Goal: Task Accomplishment & Management: Use online tool/utility

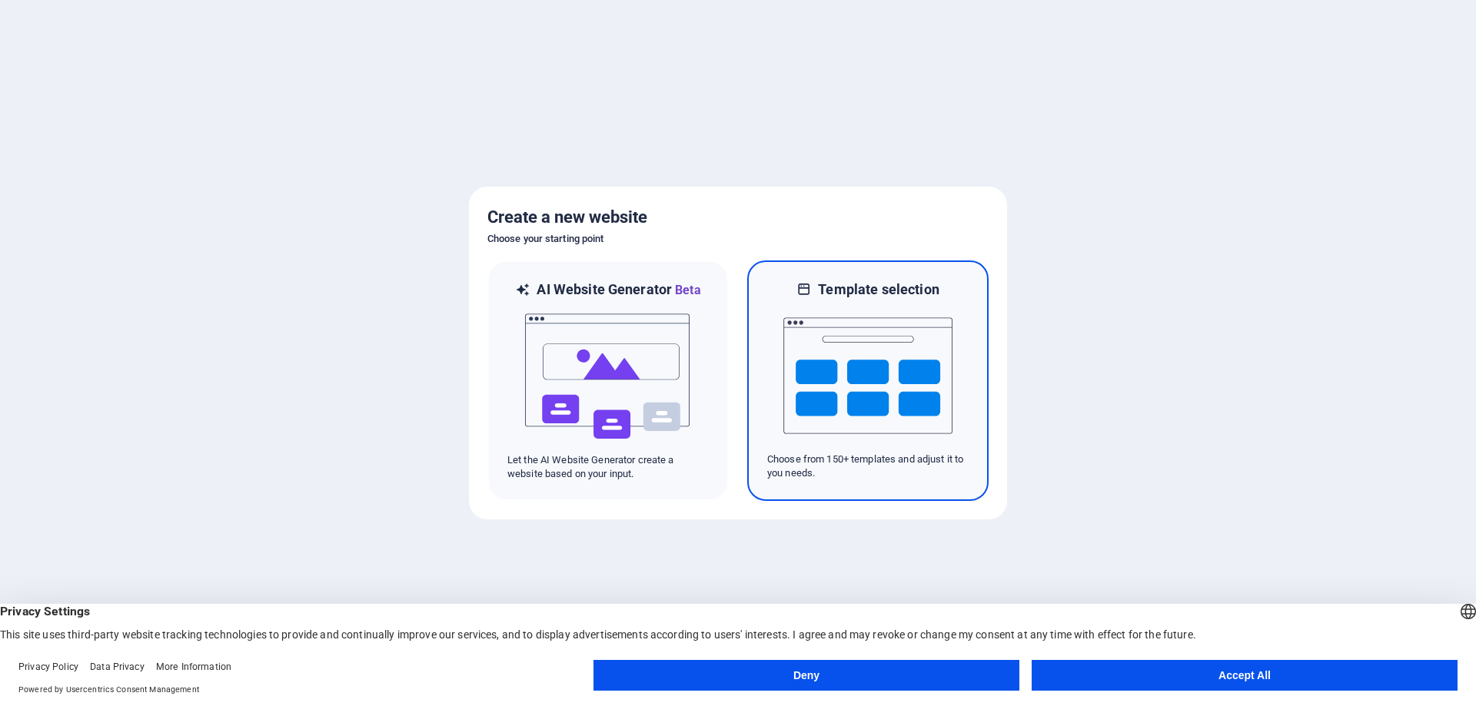
click at [809, 356] on img at bounding box center [867, 376] width 169 height 154
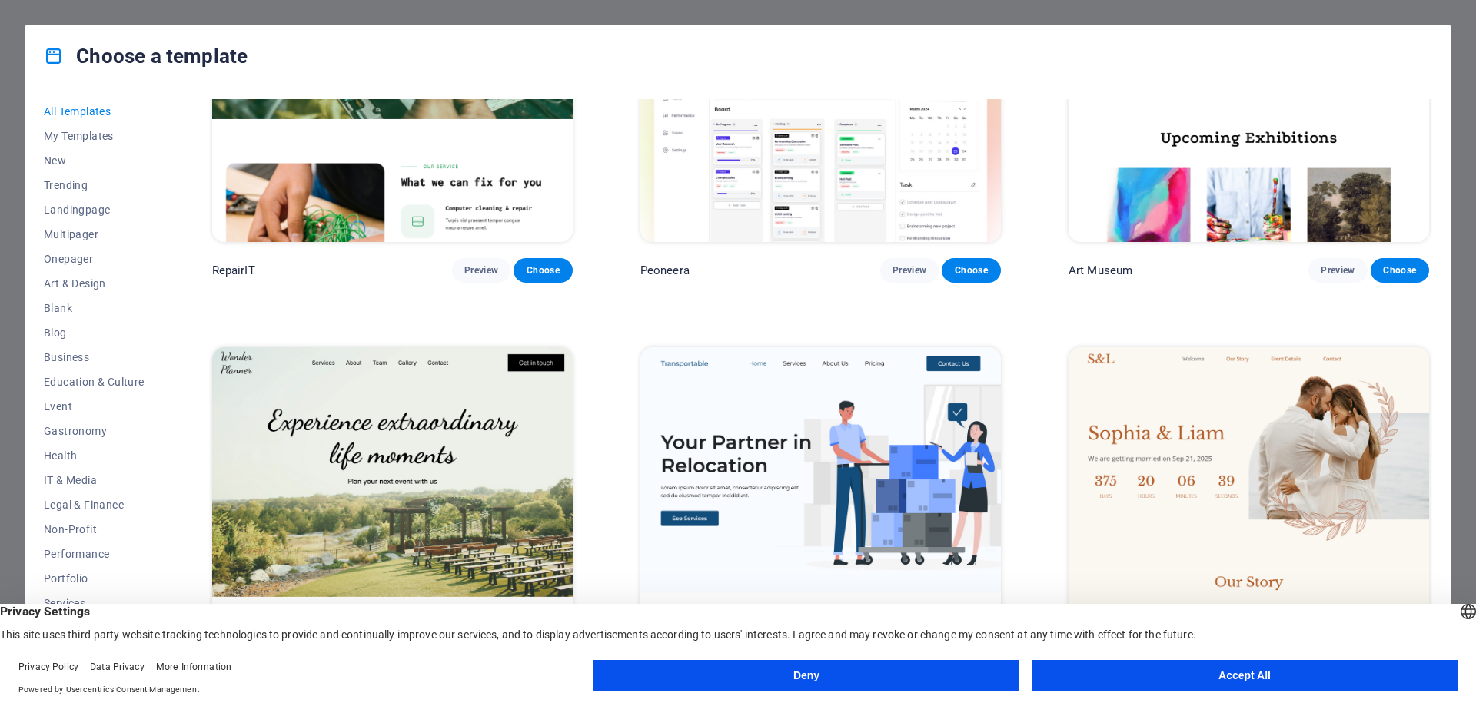
scroll to position [692, 0]
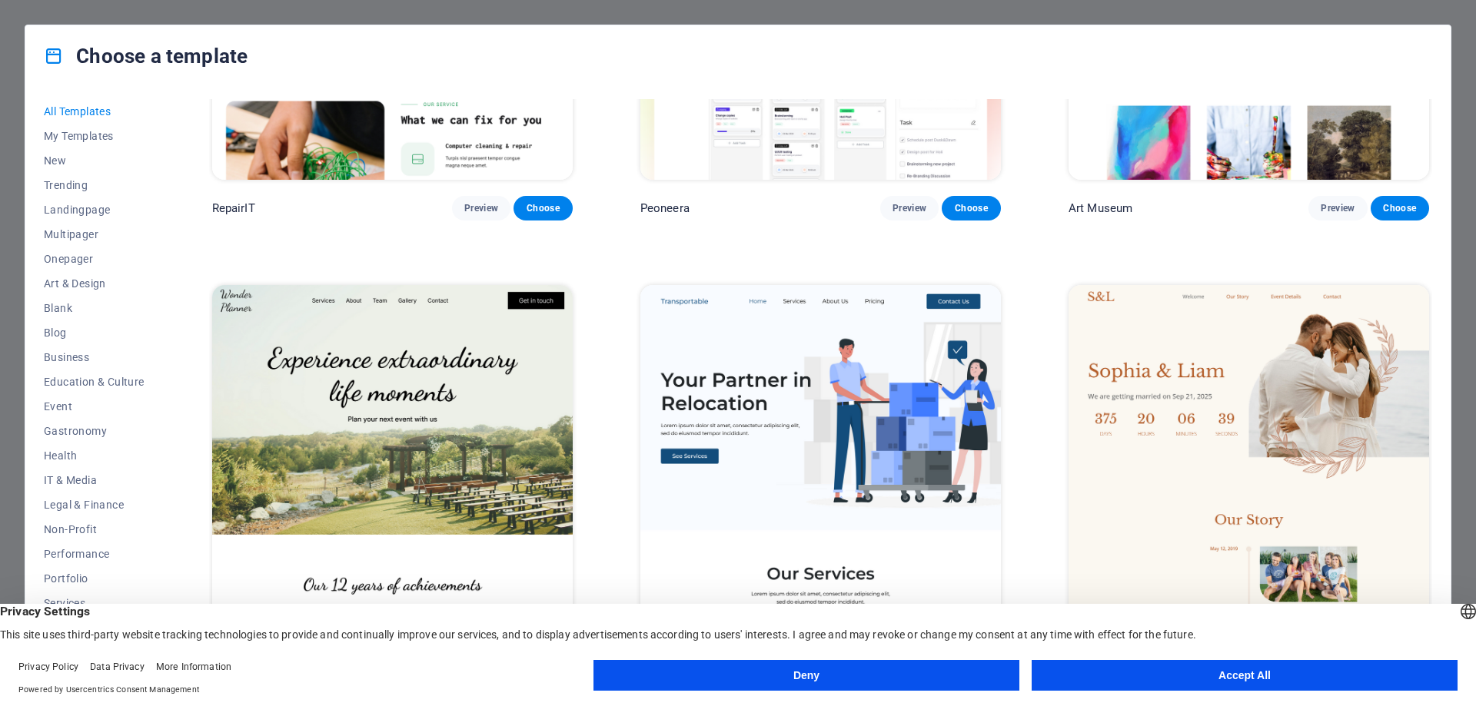
click at [1152, 670] on button "Accept All" at bounding box center [1245, 675] width 426 height 31
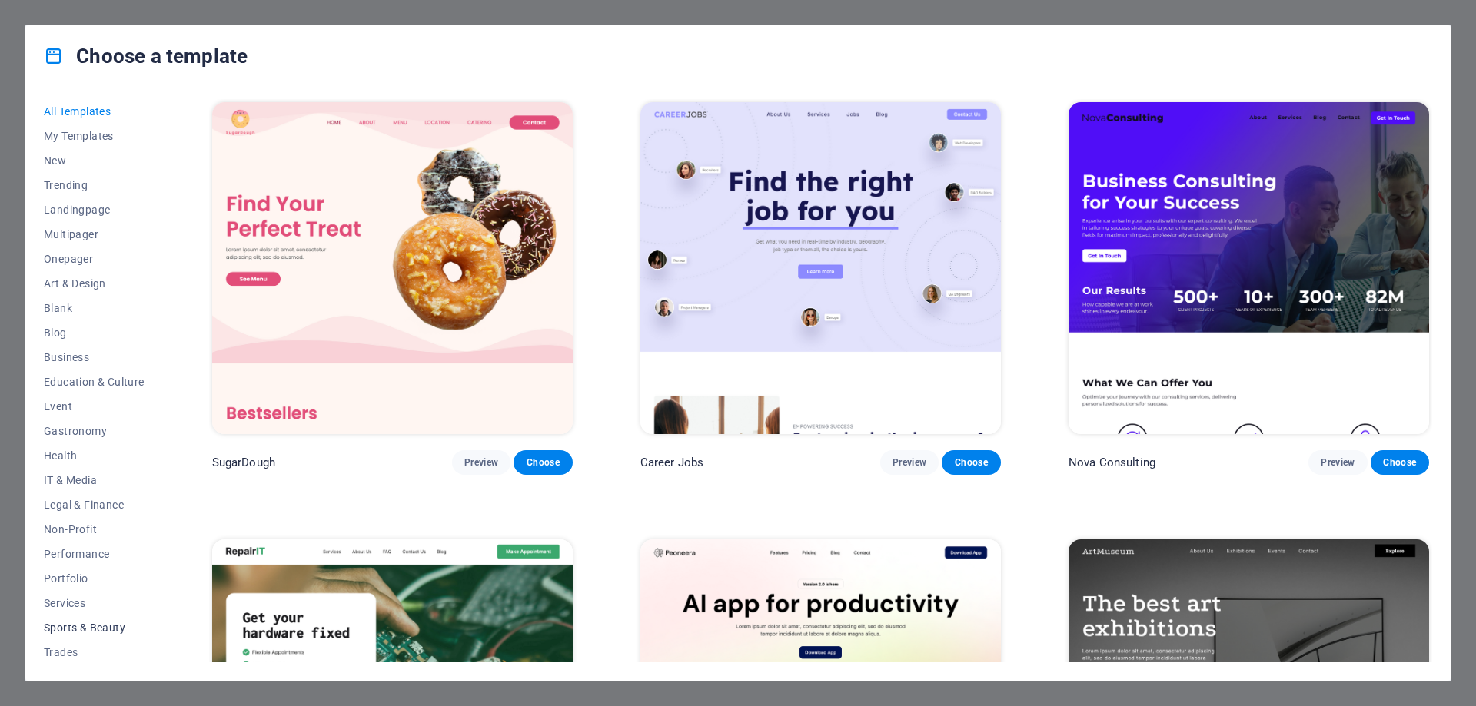
scroll to position [52, 0]
click at [94, 295] on button "Business" at bounding box center [94, 306] width 101 height 25
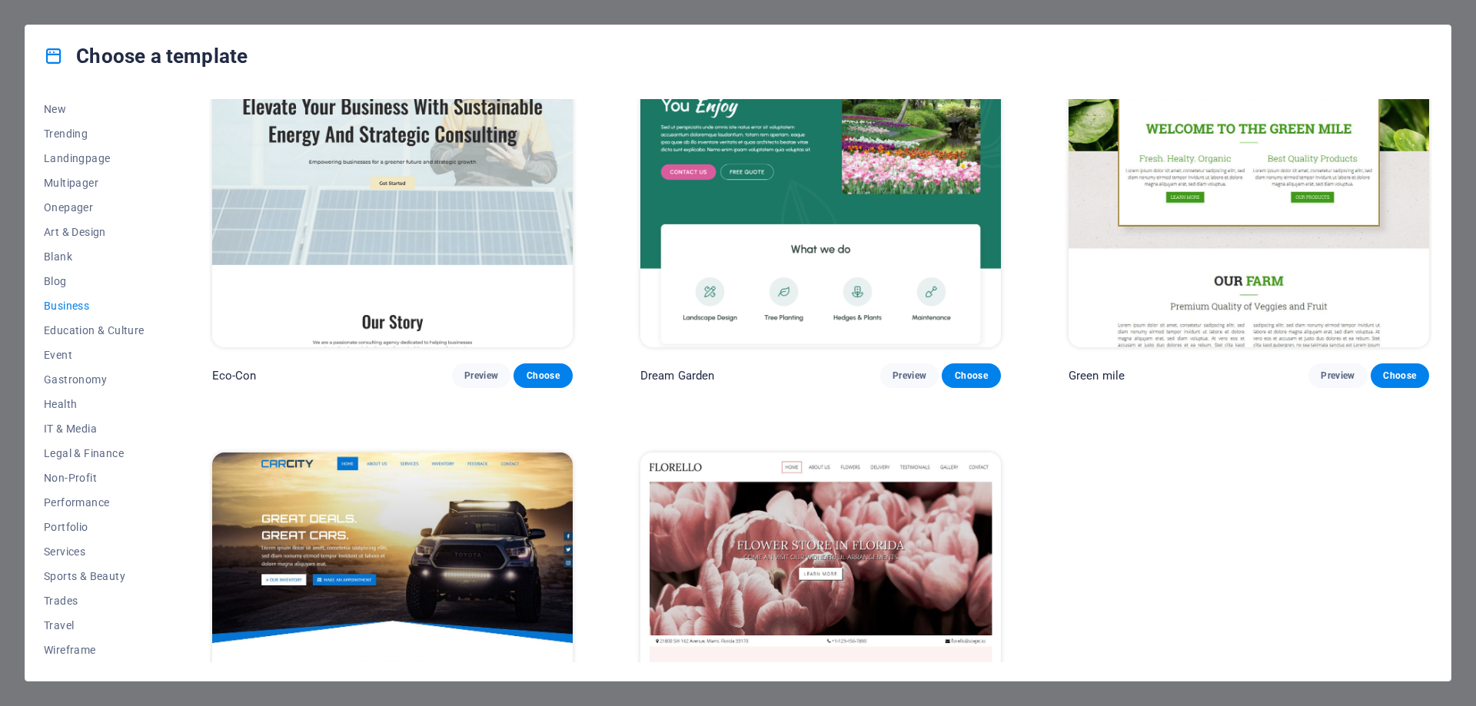
scroll to position [0, 0]
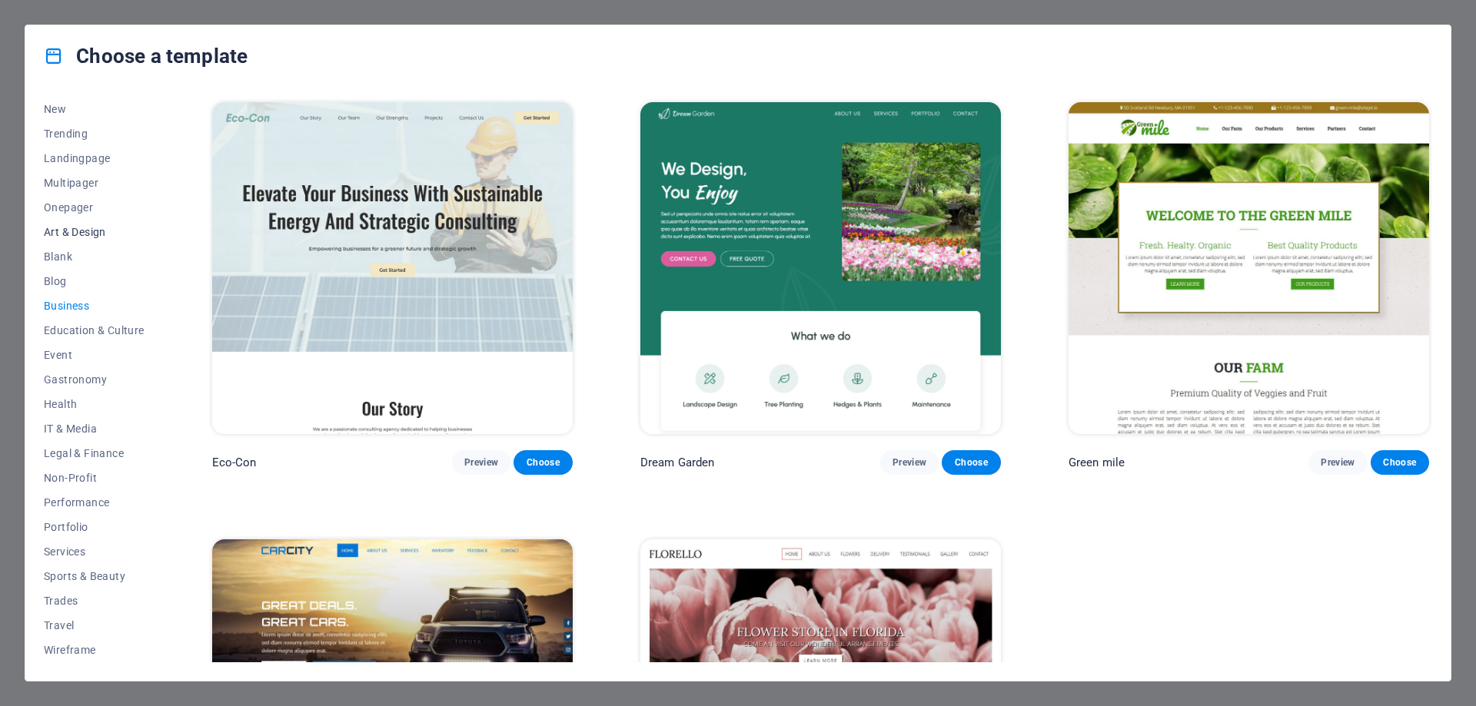
click at [96, 236] on span "Art & Design" at bounding box center [94, 232] width 101 height 12
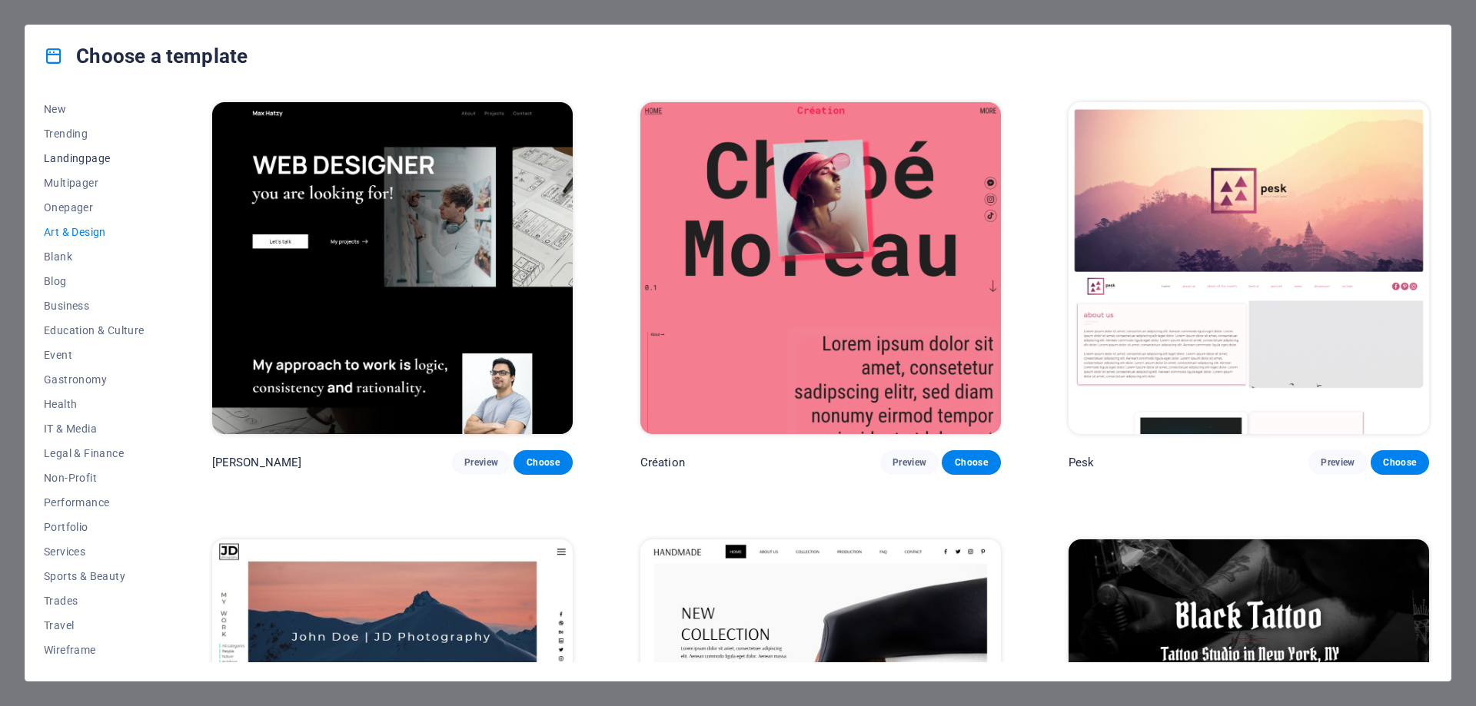
click at [65, 163] on span "Landingpage" at bounding box center [94, 158] width 101 height 12
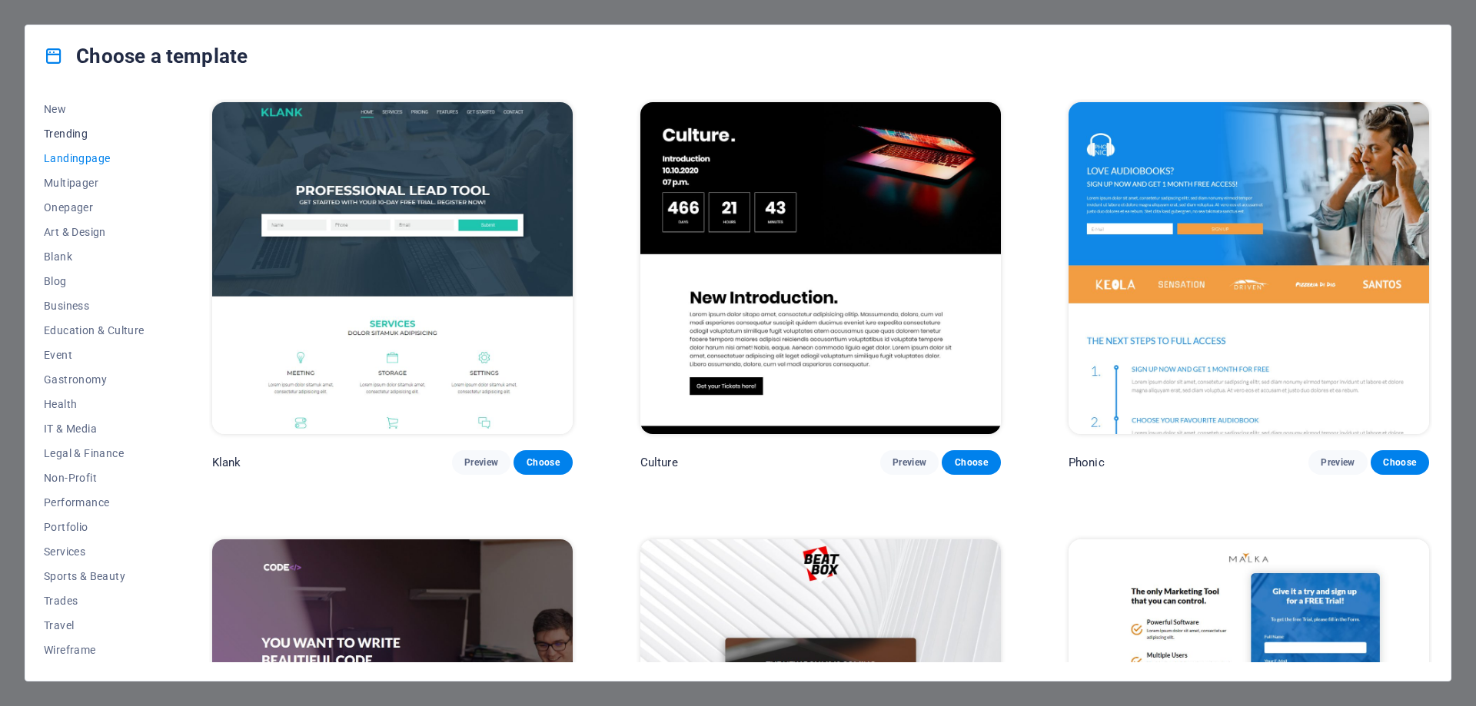
click at [77, 134] on span "Trending" at bounding box center [94, 134] width 101 height 12
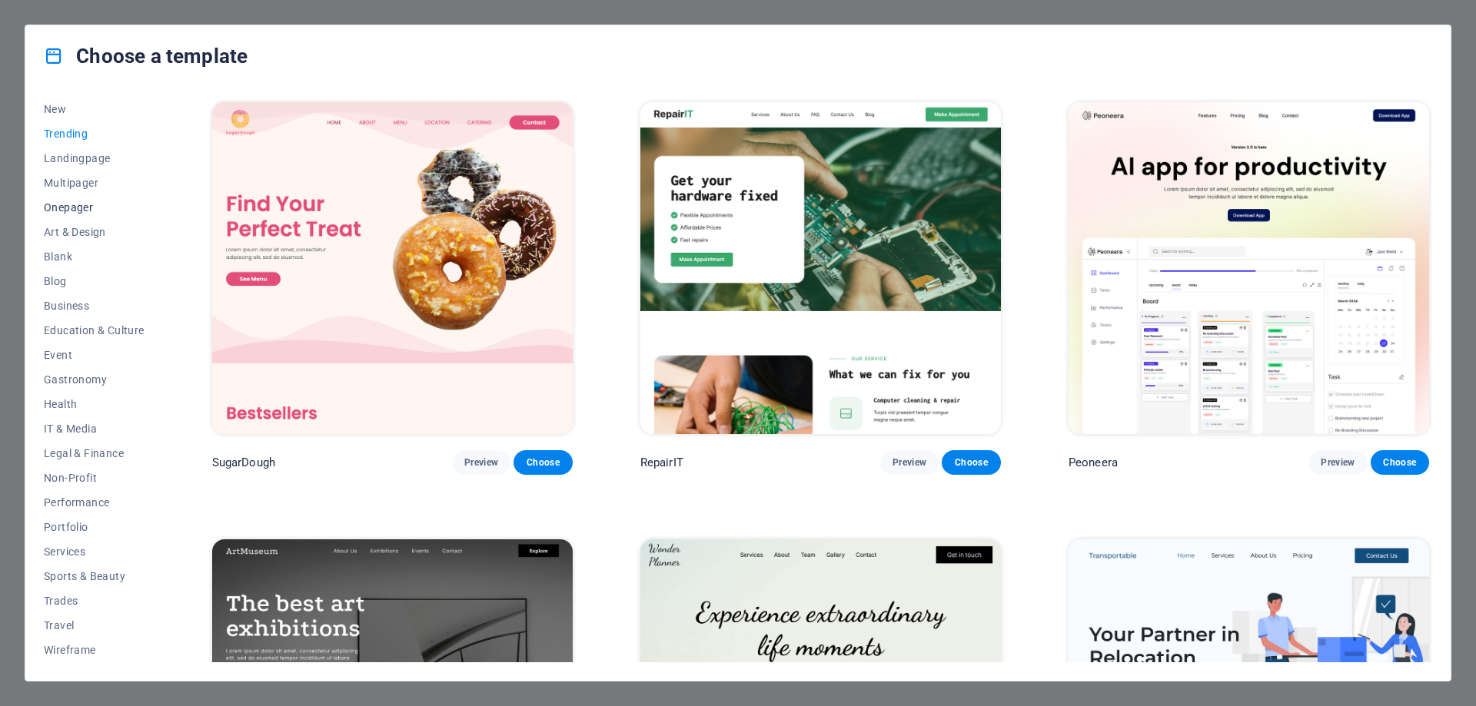
click at [90, 211] on span "Onepager" at bounding box center [94, 207] width 101 height 12
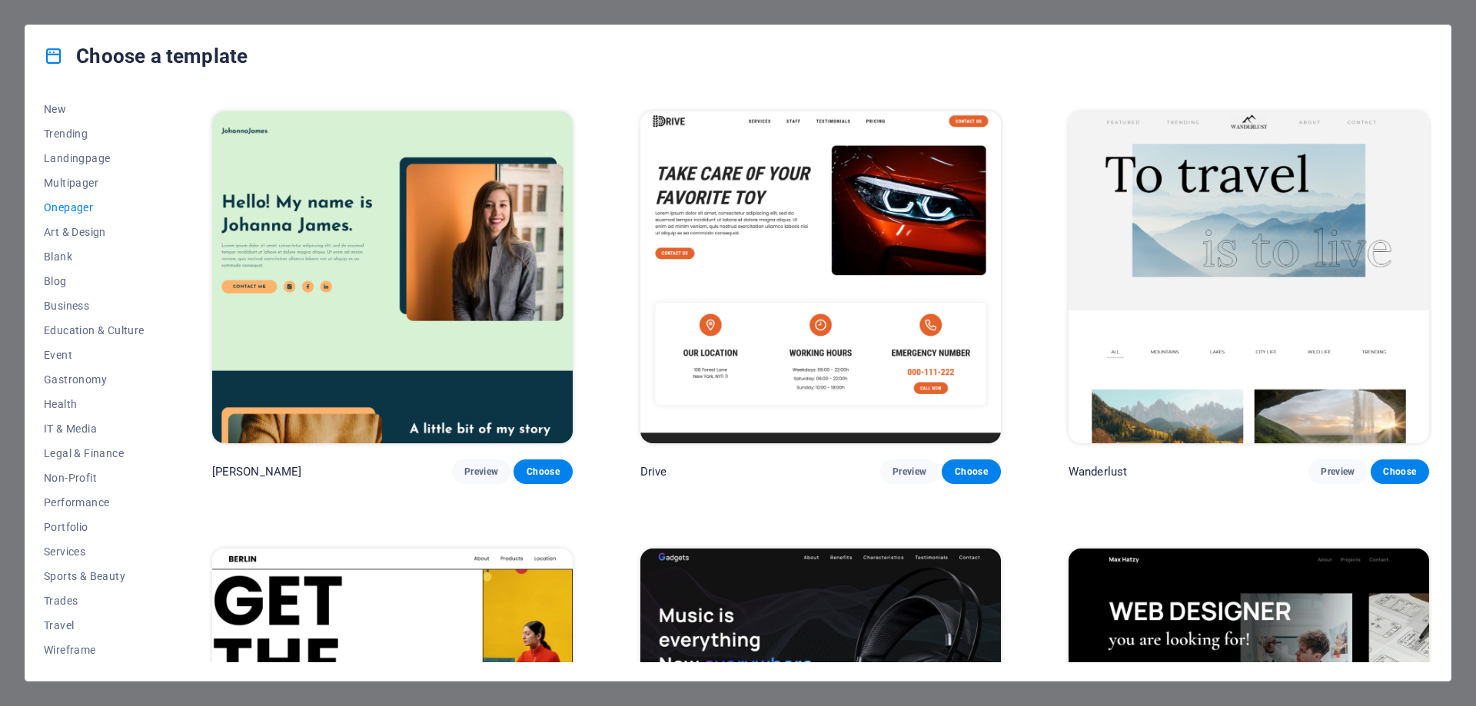
scroll to position [1307, 0]
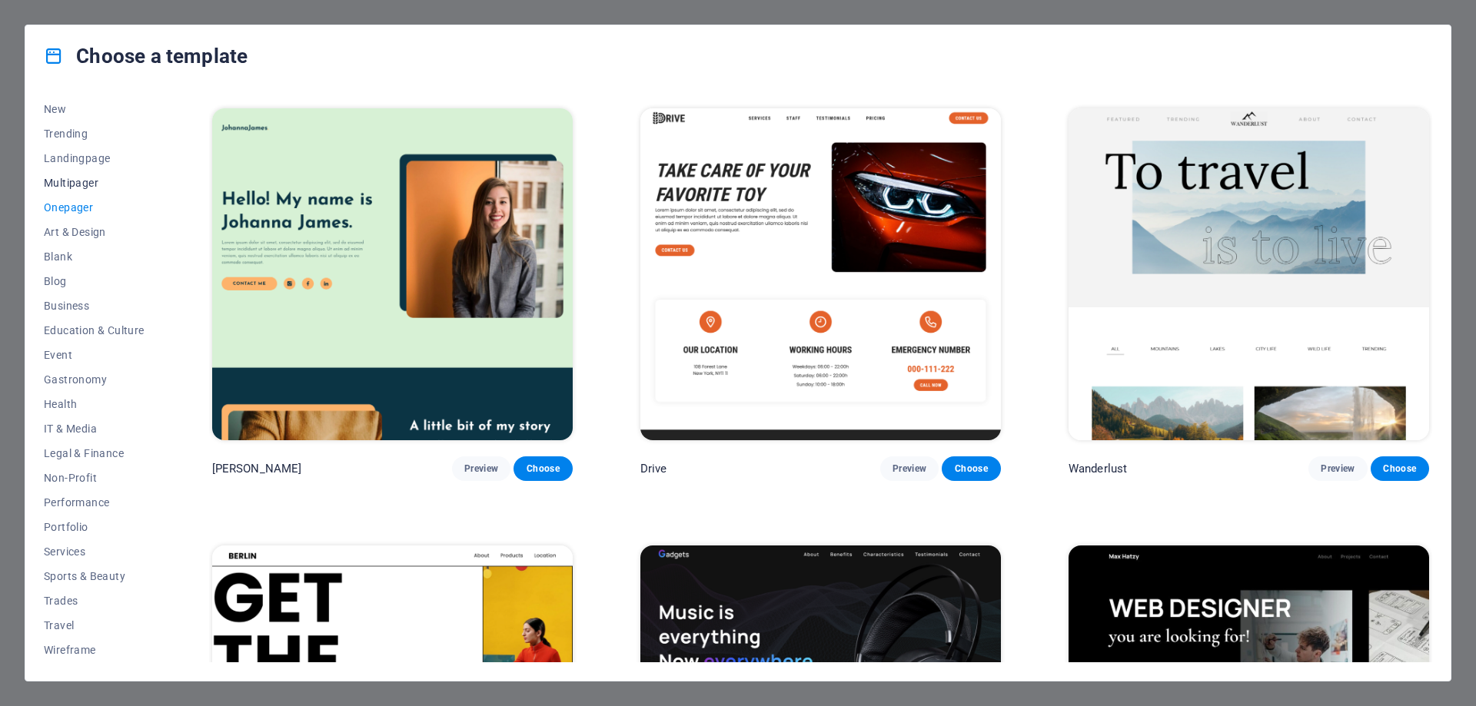
click at [87, 179] on span "Multipager" at bounding box center [94, 183] width 101 height 12
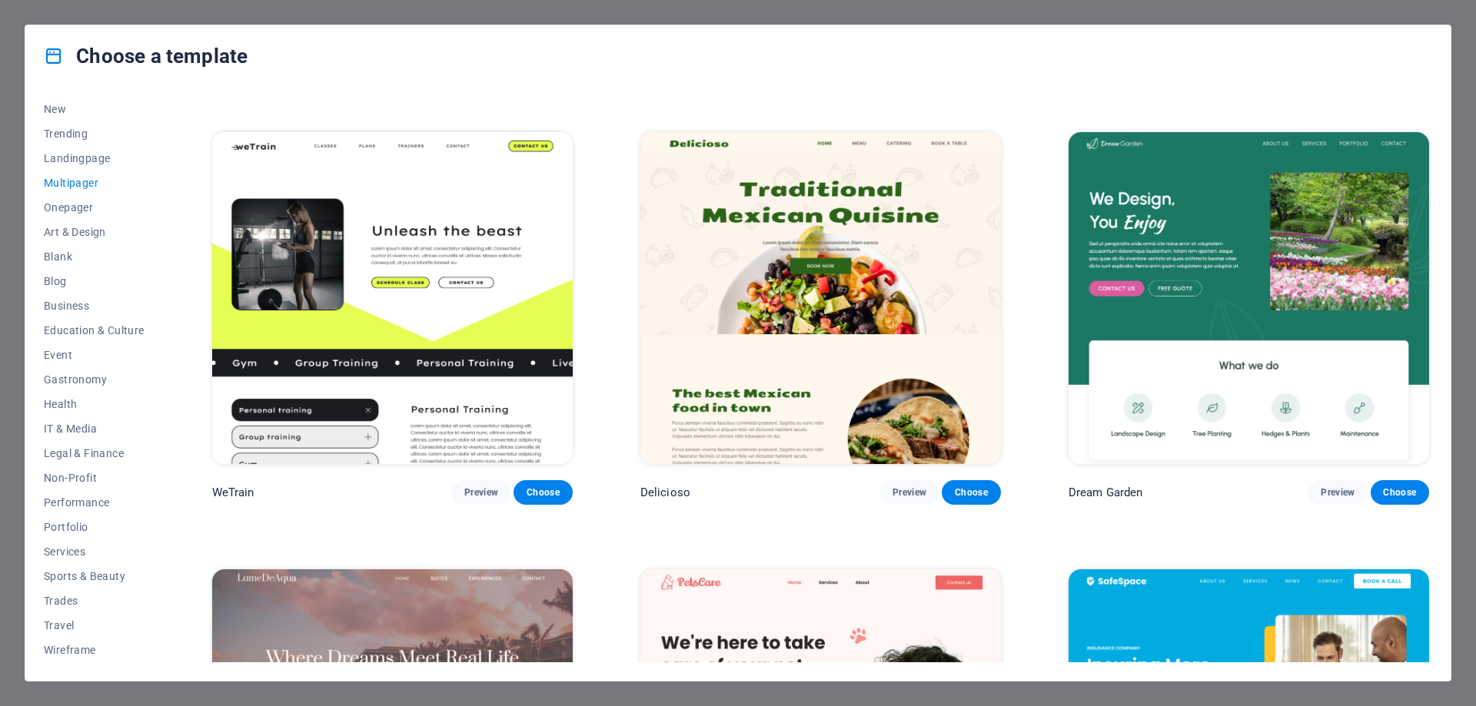
scroll to position [1691, 0]
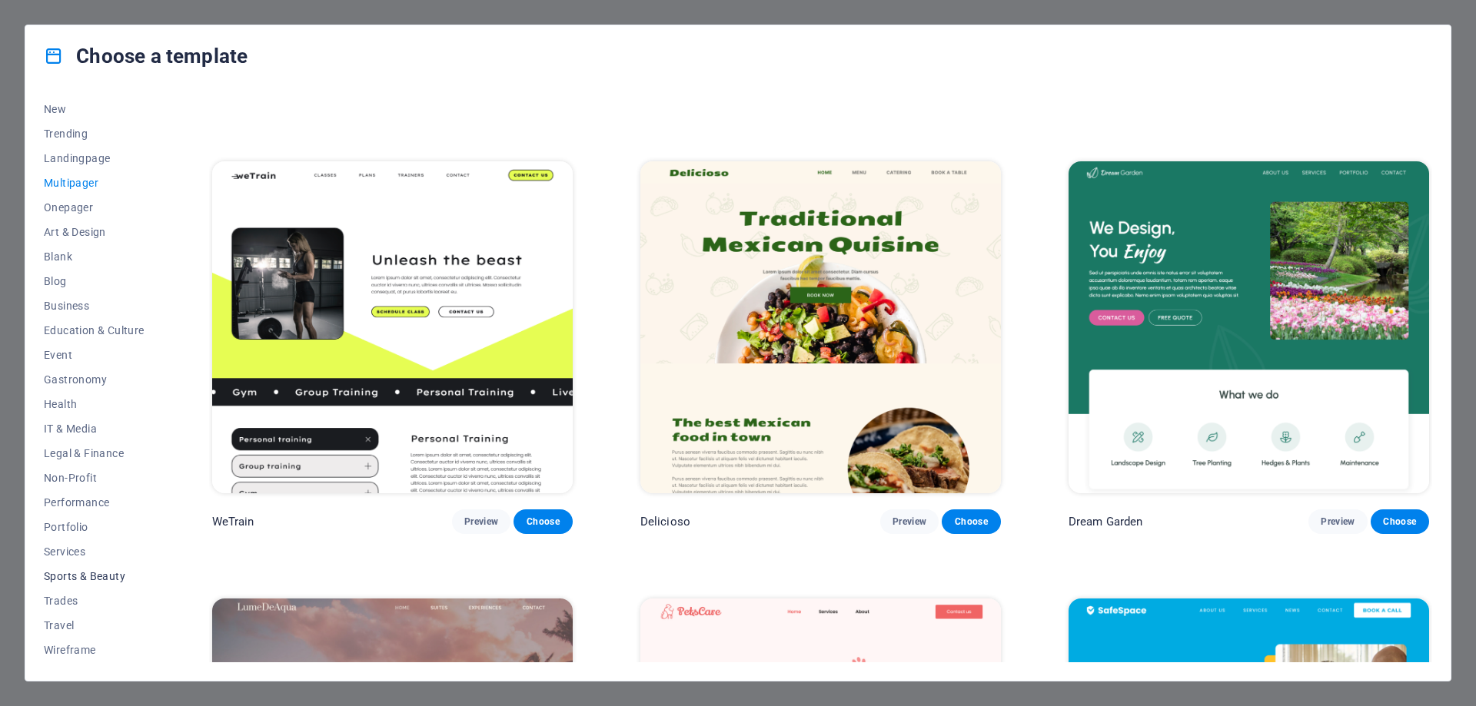
click at [108, 567] on button "Sports & Beauty" at bounding box center [94, 576] width 101 height 25
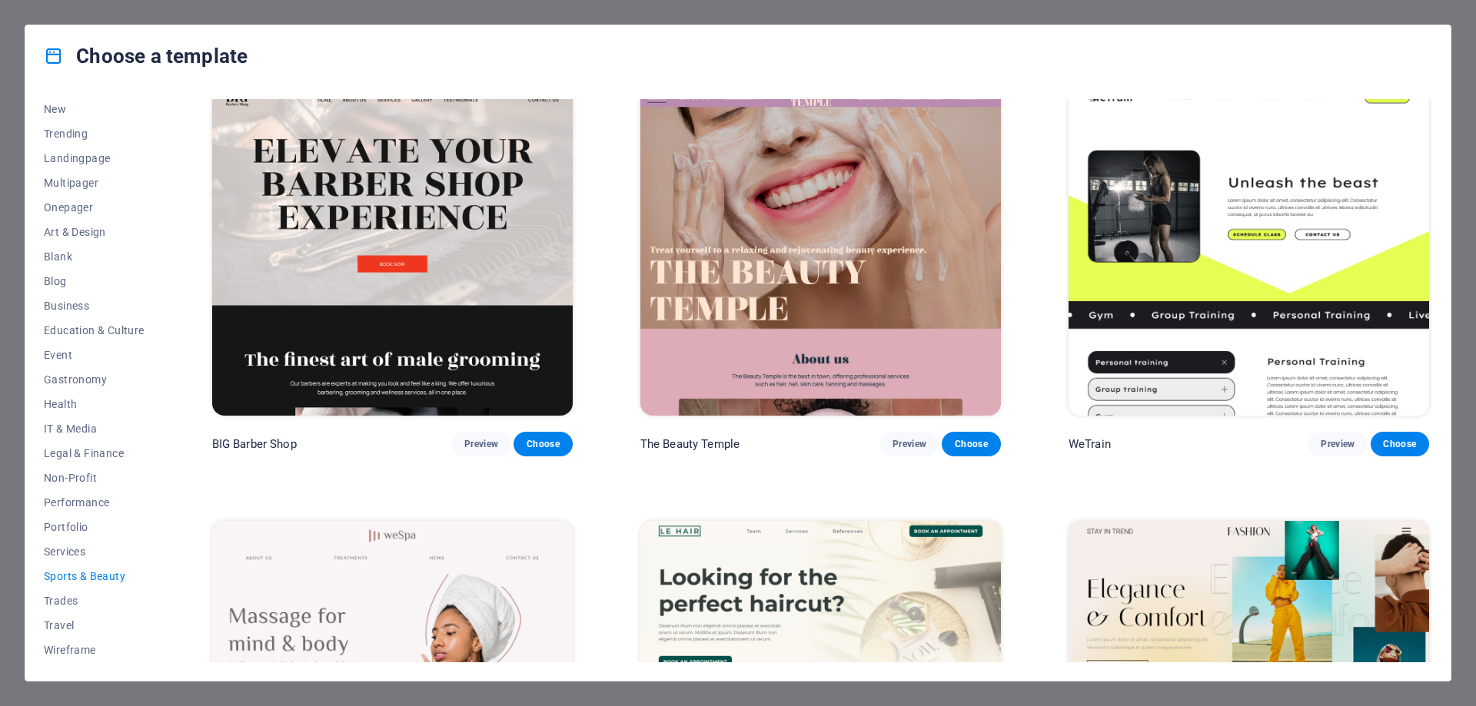
scroll to position [0, 0]
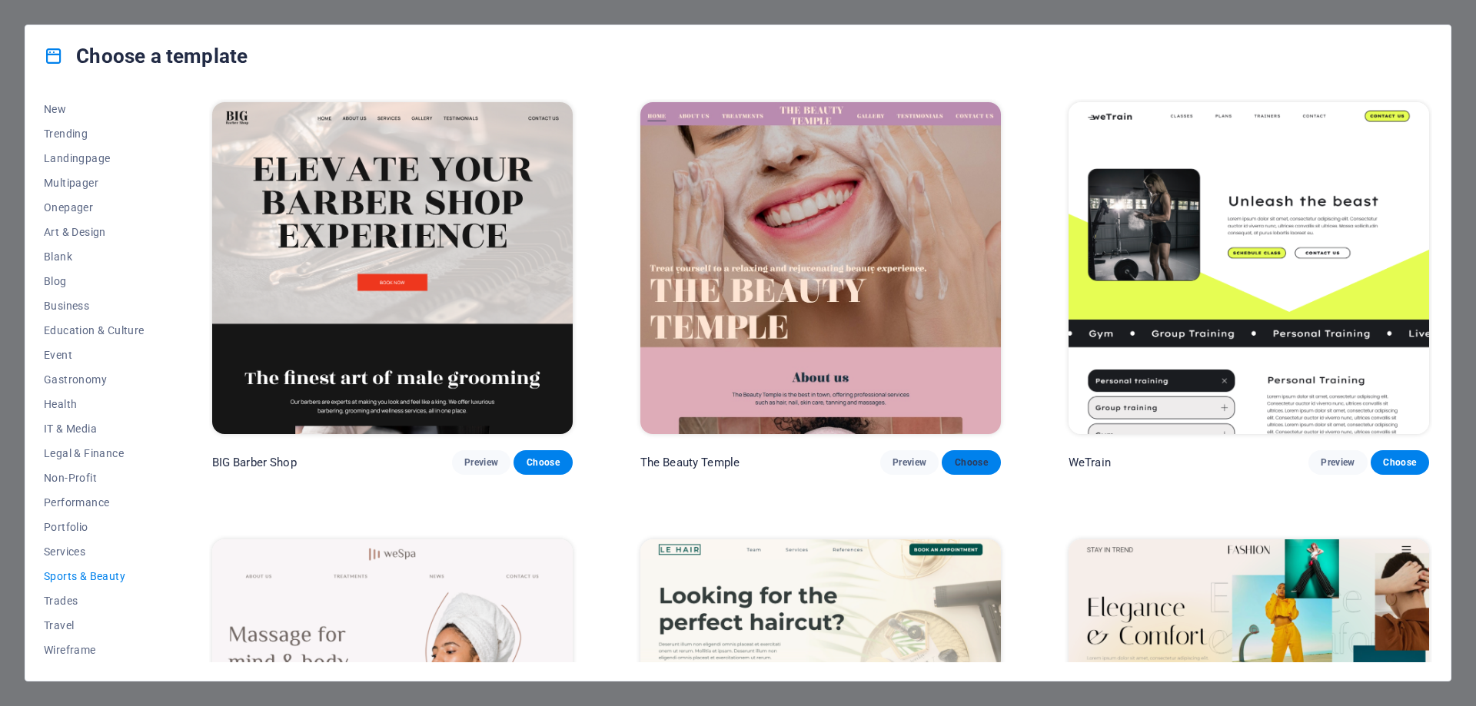
click at [970, 459] on span "Choose" at bounding box center [971, 463] width 34 height 12
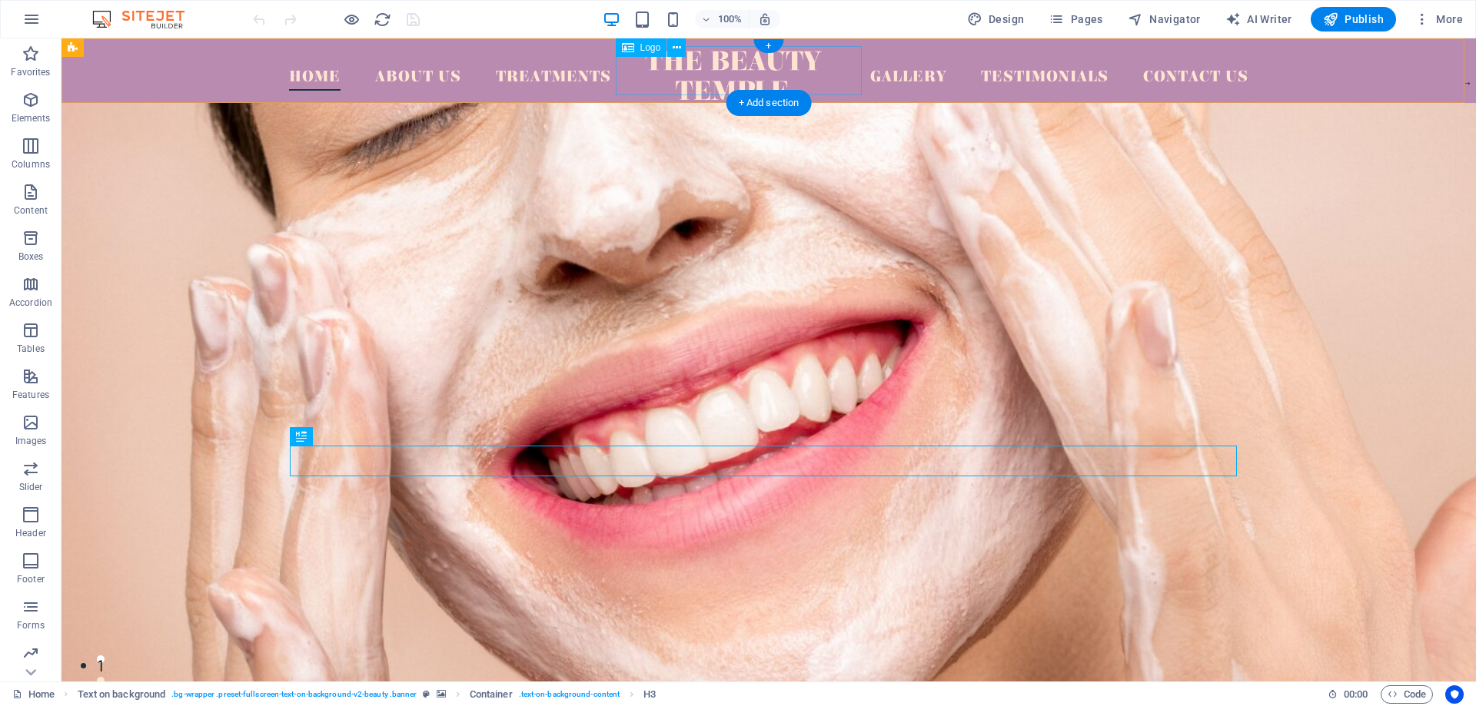
click at [700, 71] on div at bounding box center [734, 75] width 354 height 49
click at [730, 71] on div at bounding box center [734, 75] width 354 height 49
click at [459, 71] on nav "Home About Us Treatments Gallery Testimonials Contact Us" at bounding box center [768, 71] width 959 height 40
click at [753, 73] on div at bounding box center [734, 75] width 354 height 49
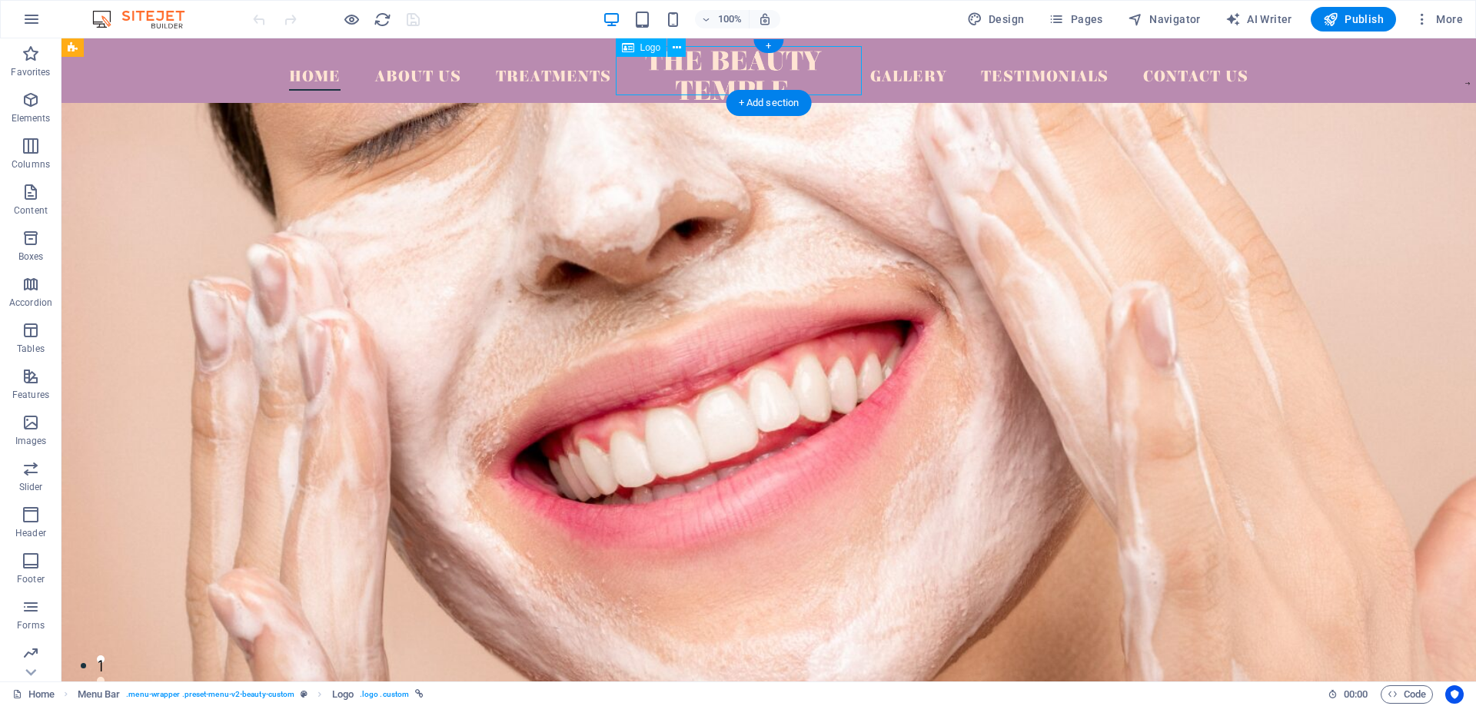
click at [753, 73] on div at bounding box center [734, 75] width 354 height 49
click at [683, 48] on button at bounding box center [676, 47] width 18 height 18
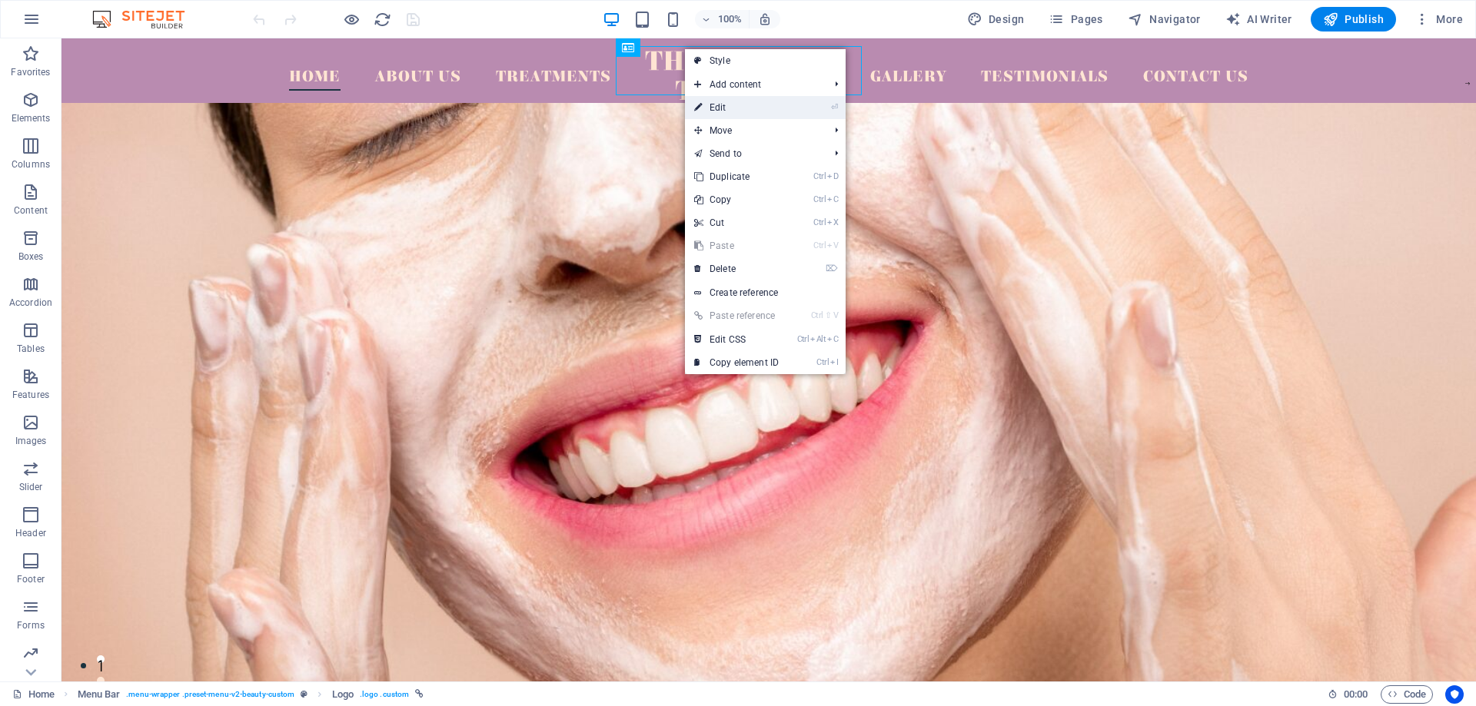
click at [724, 102] on link "⏎ Edit" at bounding box center [736, 107] width 103 height 23
select select "px"
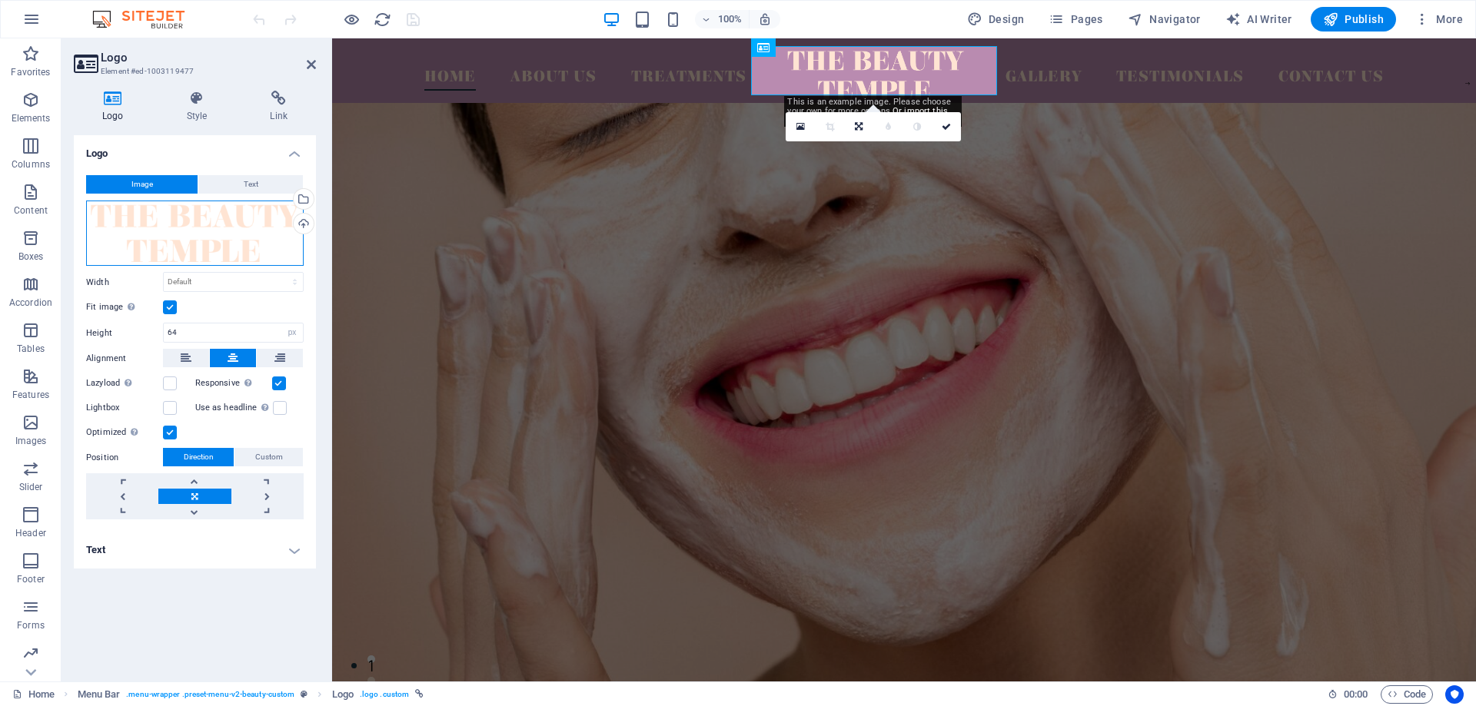
click at [232, 251] on div "Drag files here, click to choose files or select files from Files or our free s…" at bounding box center [195, 234] width 218 height 66
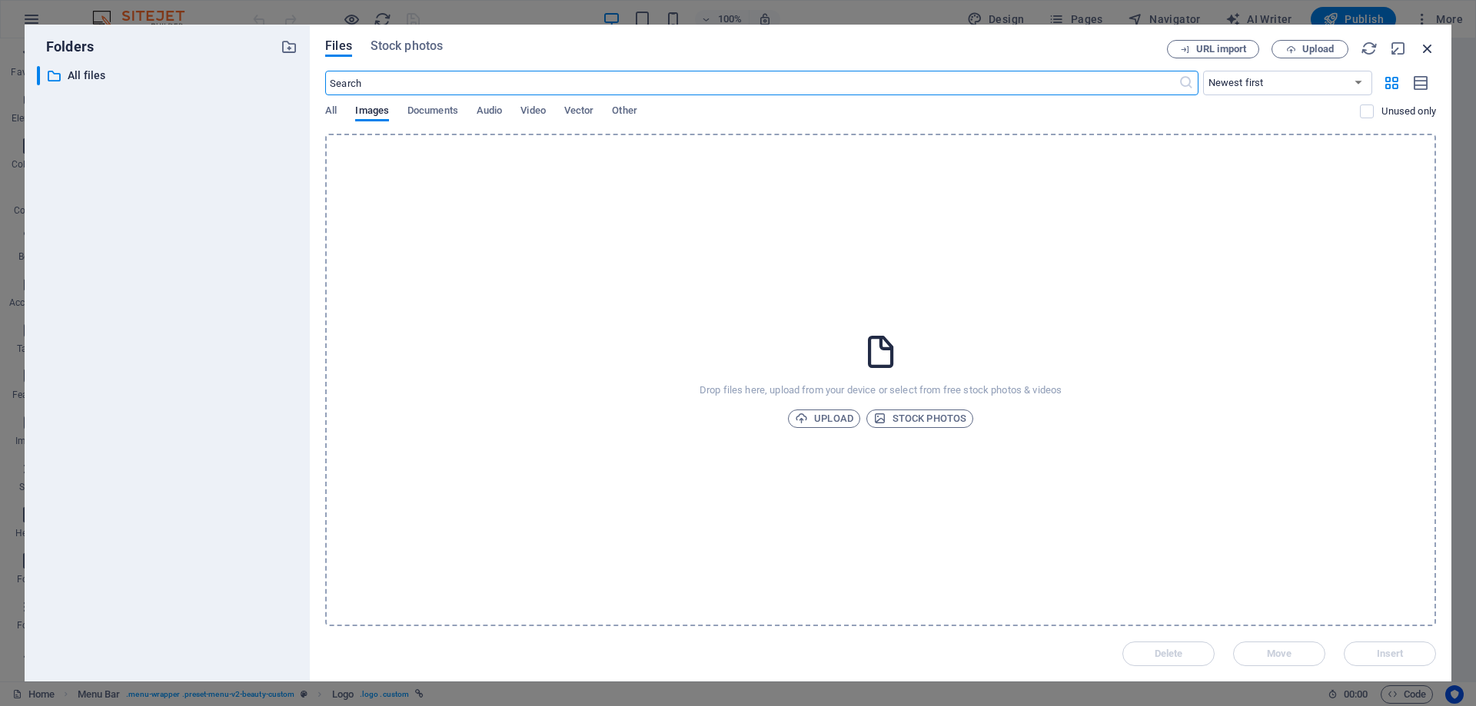
click at [1434, 46] on icon "button" at bounding box center [1427, 48] width 17 height 17
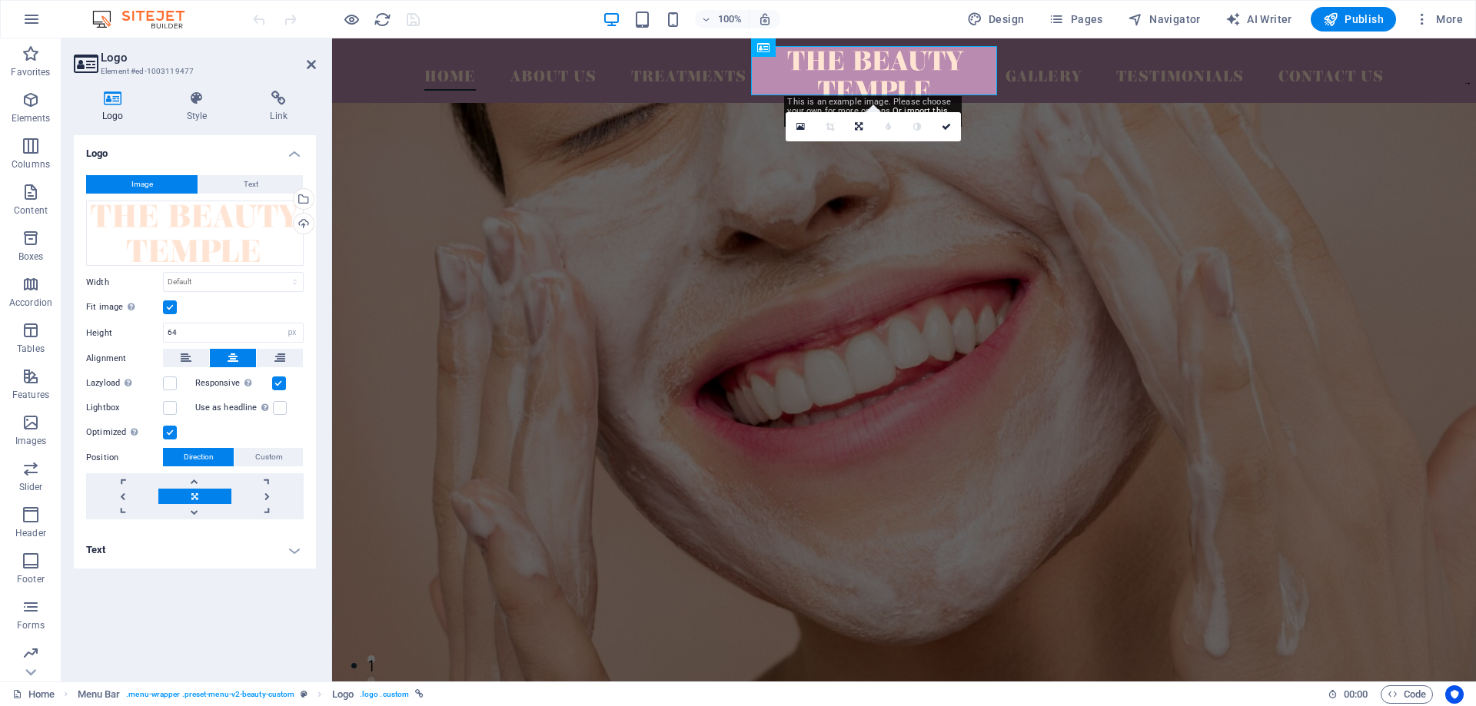
click at [1313, 241] on figure at bounding box center [904, 410] width 1144 height 615
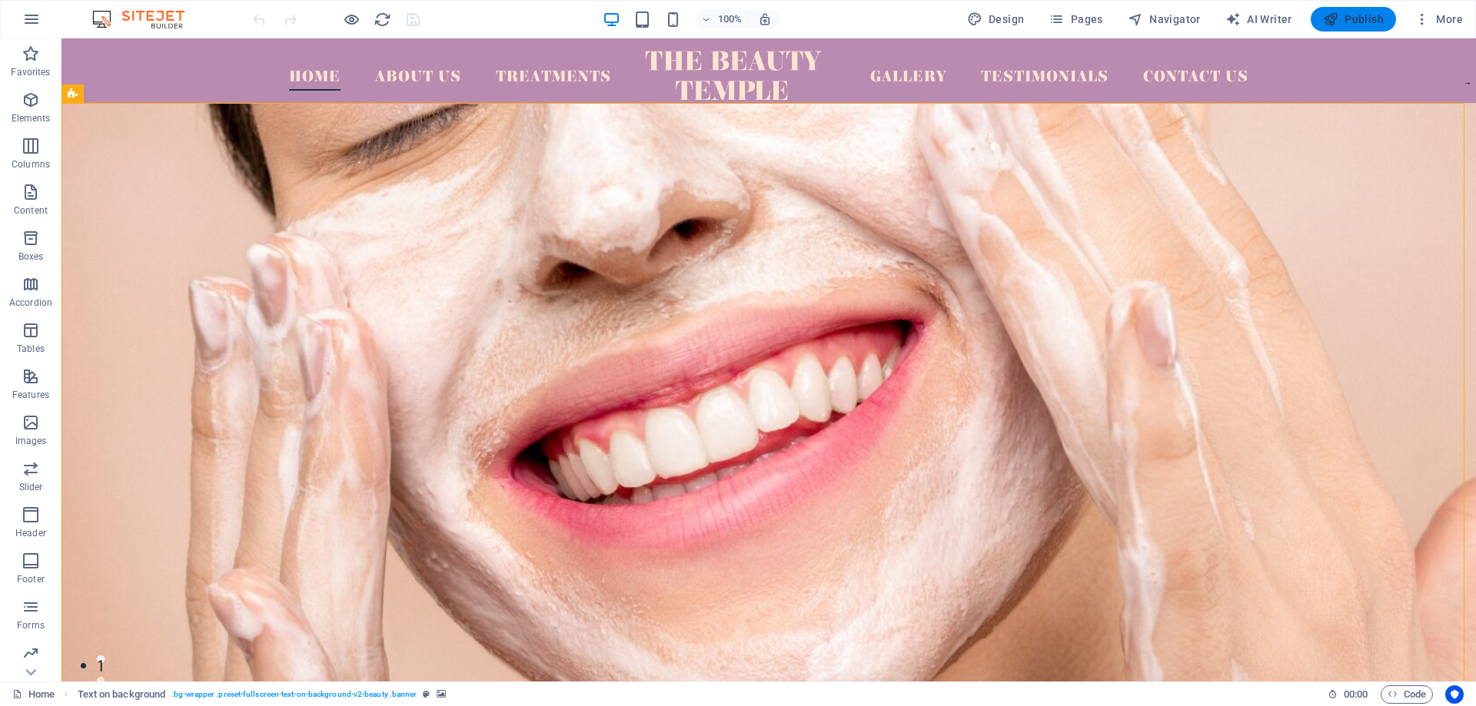
click at [1345, 17] on span "Publish" at bounding box center [1353, 19] width 61 height 15
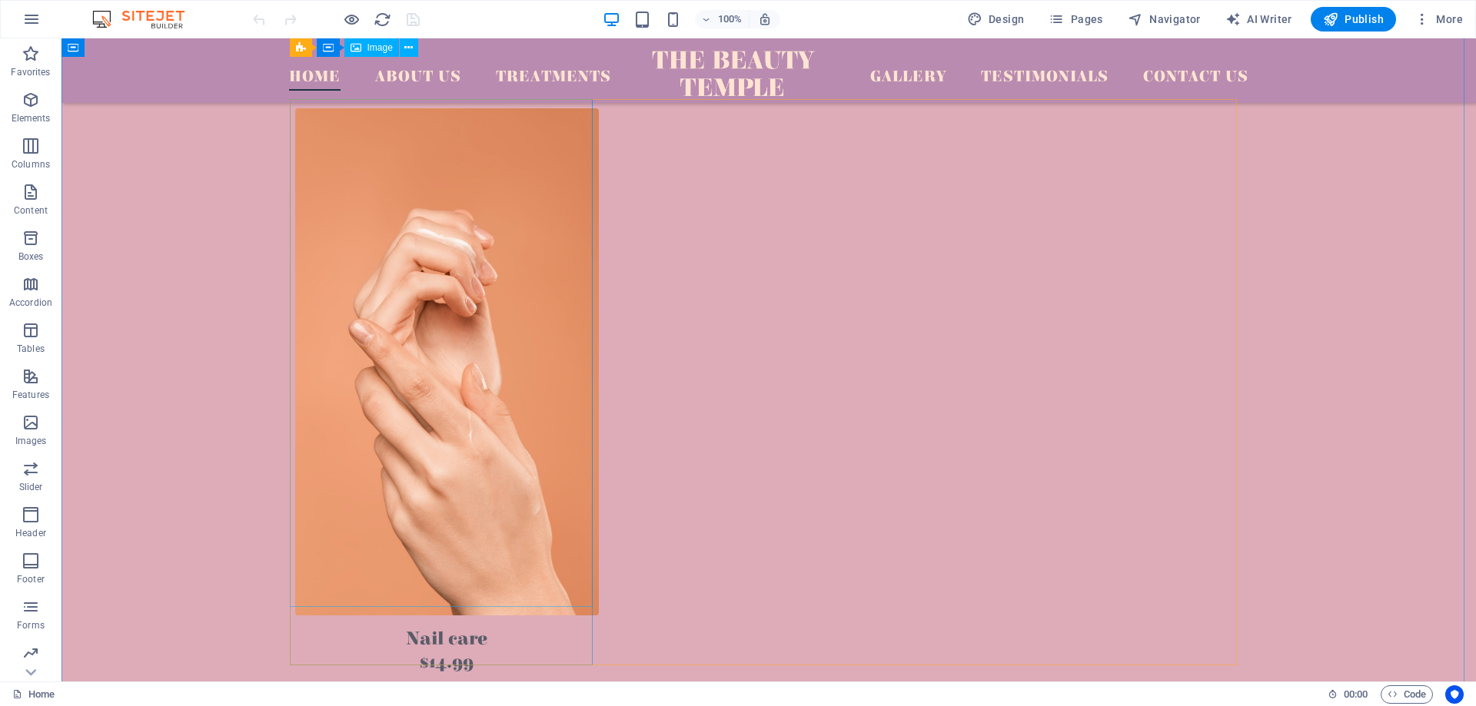
scroll to position [1999, 0]
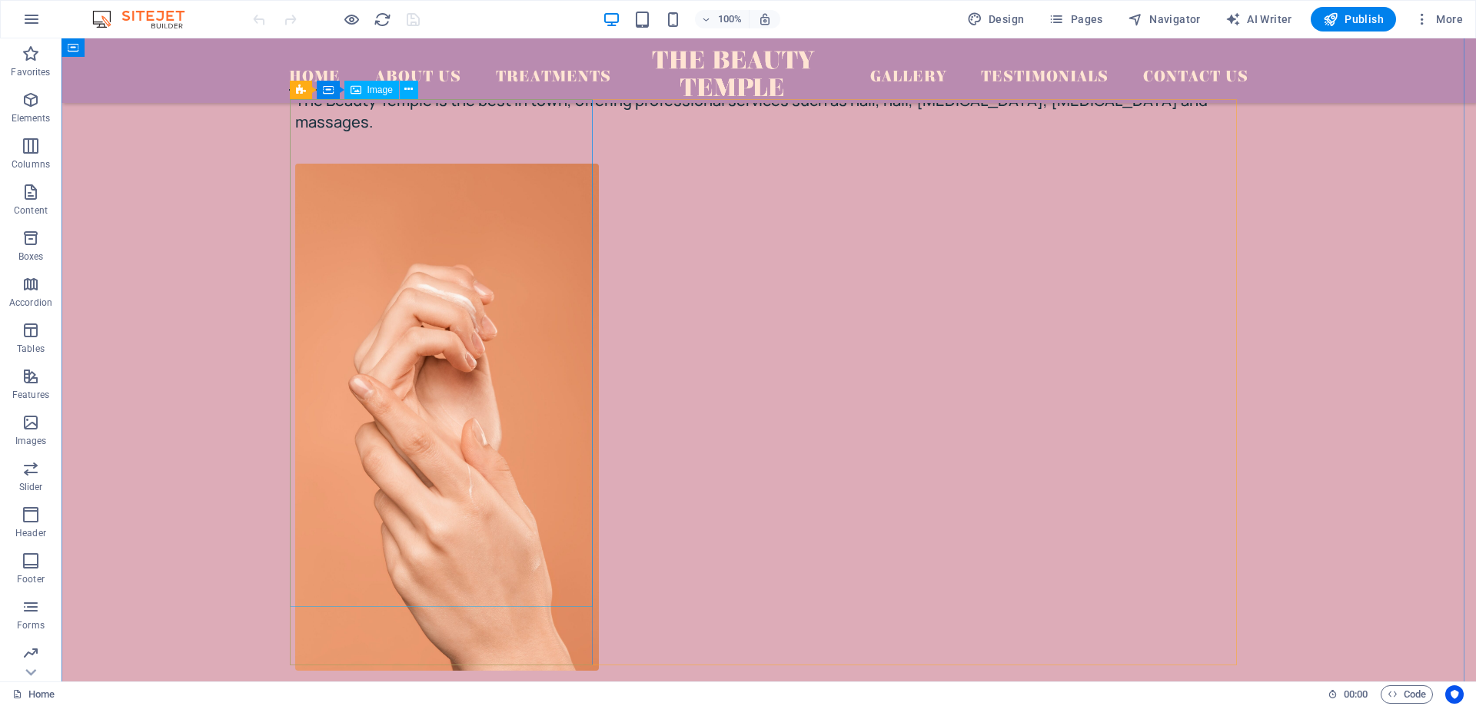
click at [427, 408] on figure at bounding box center [447, 418] width 304 height 508
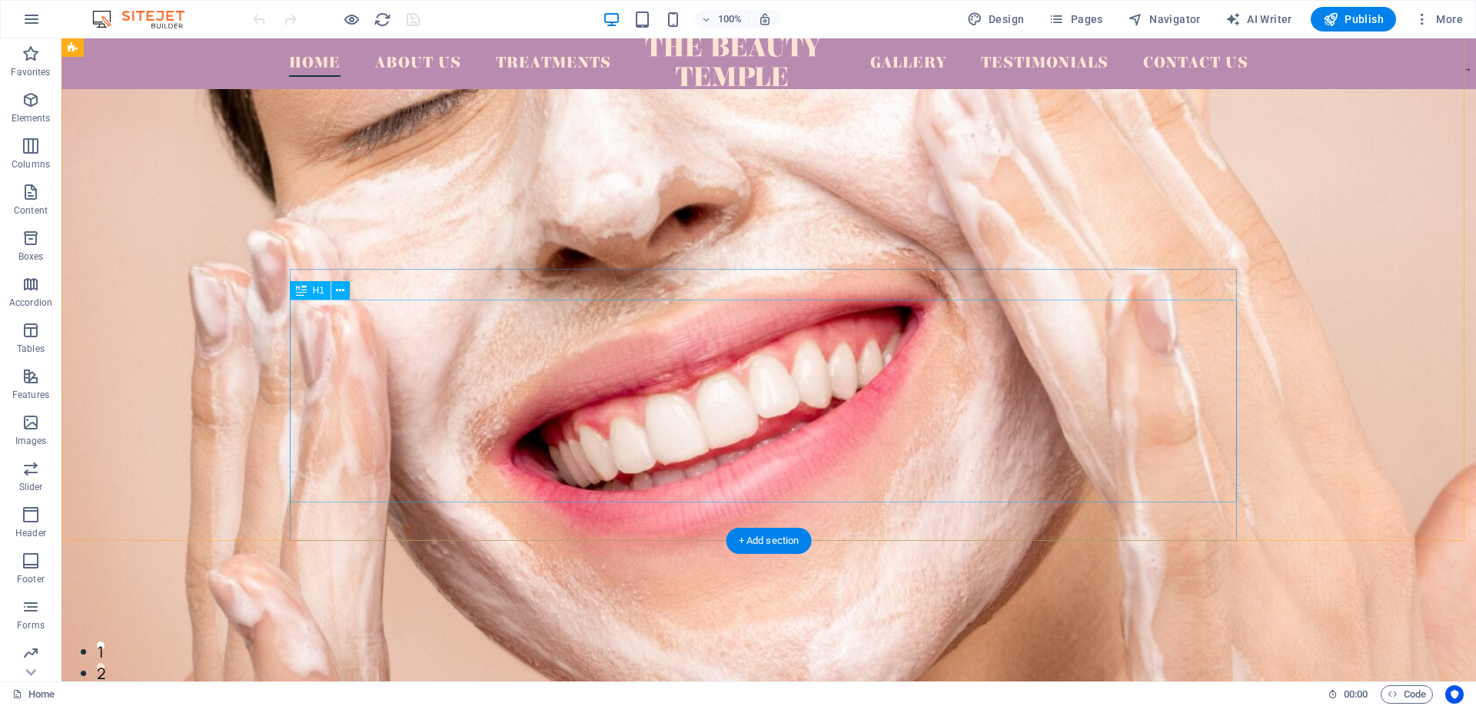
scroll to position [0, 0]
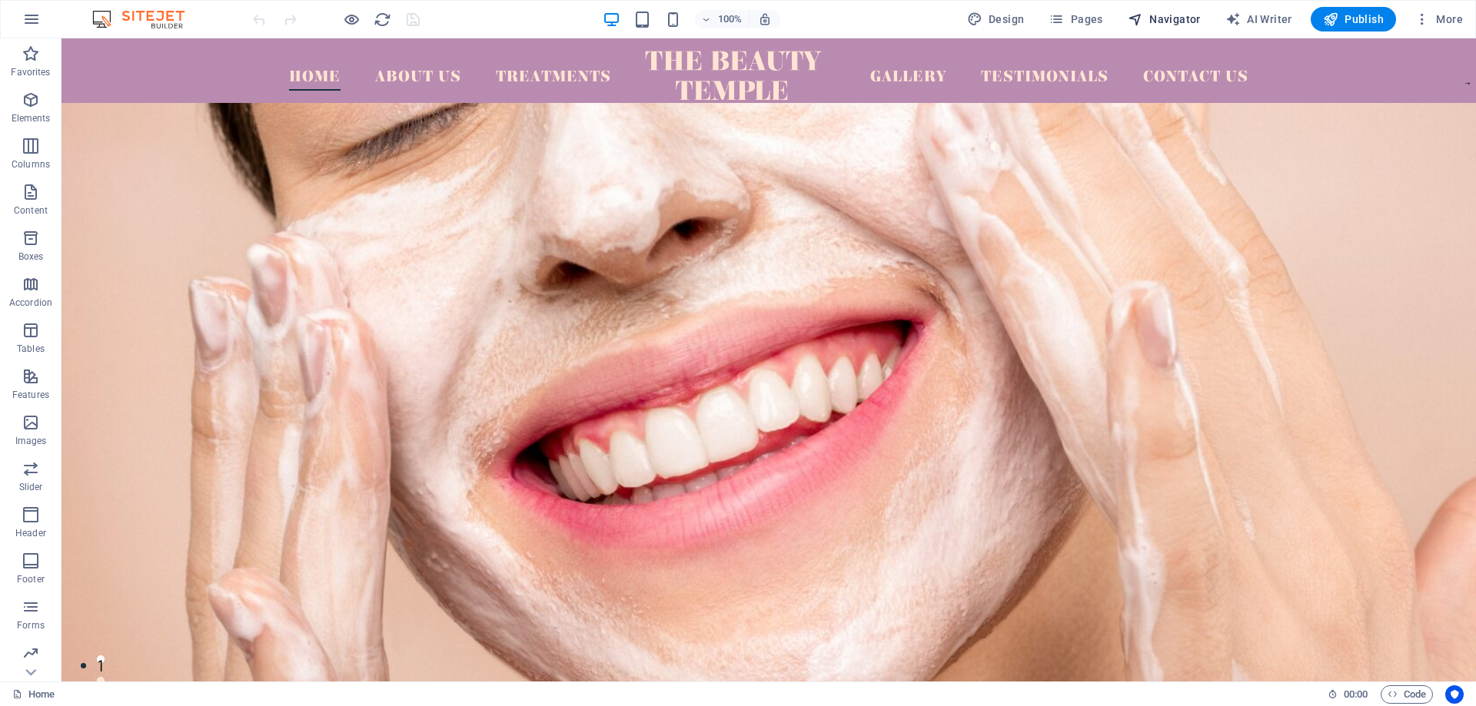
click at [1159, 20] on span "Navigator" at bounding box center [1164, 19] width 73 height 15
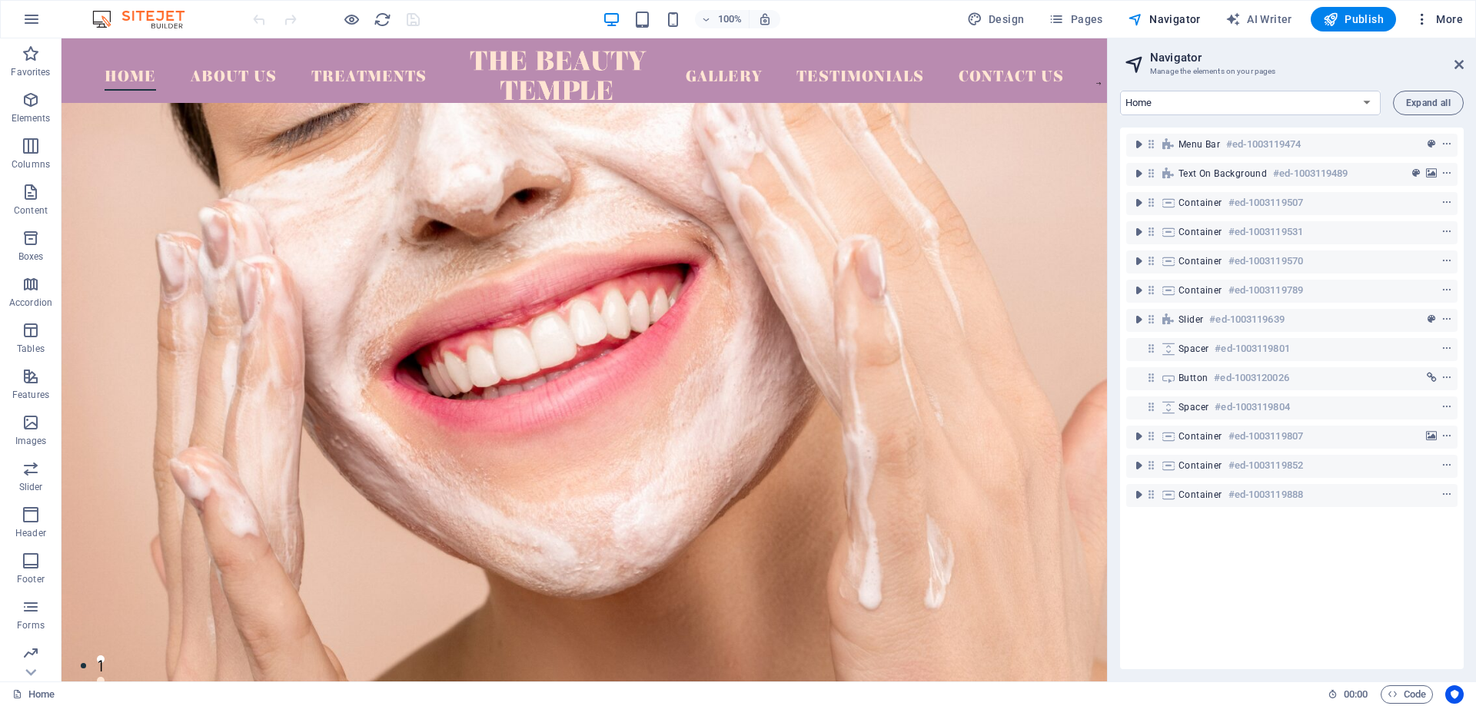
click at [1424, 25] on icon "button" at bounding box center [1421, 19] width 15 height 15
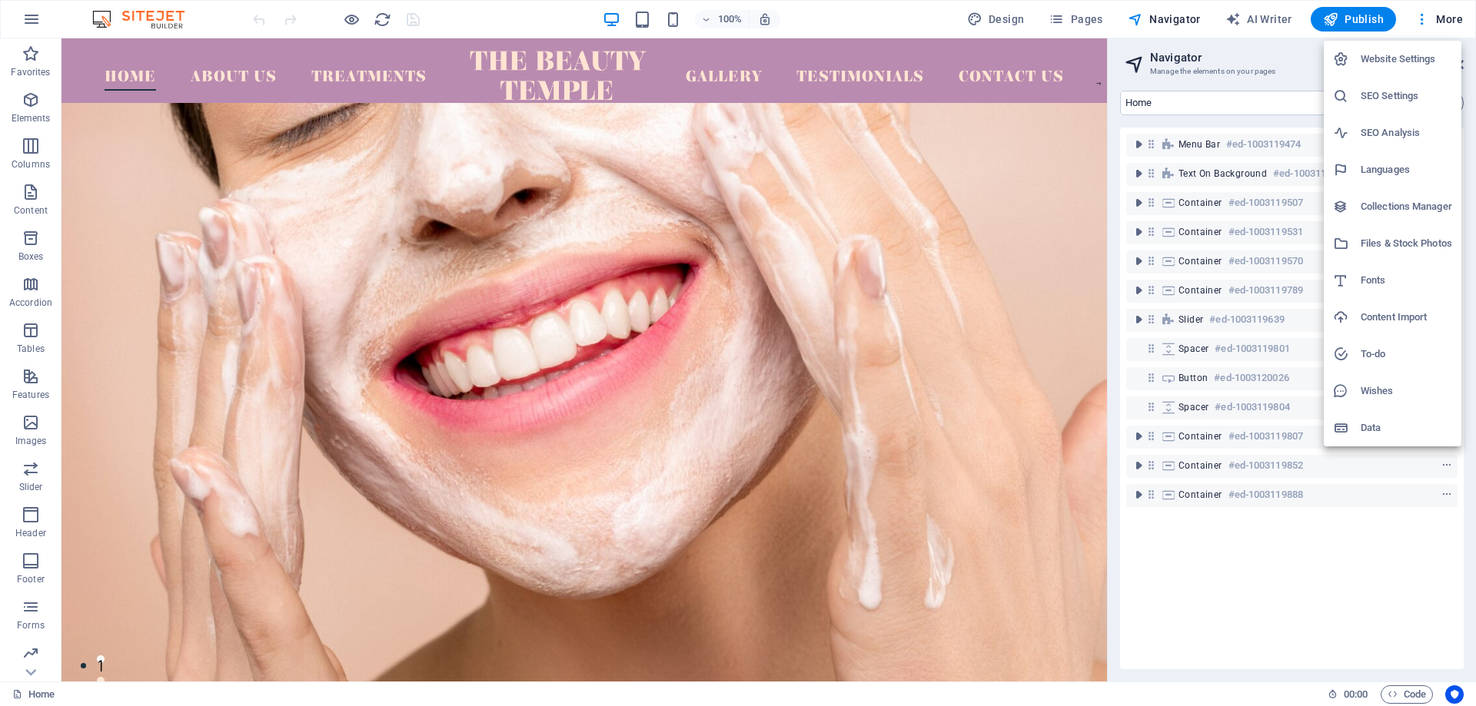
click at [1424, 18] on div at bounding box center [738, 353] width 1476 height 706
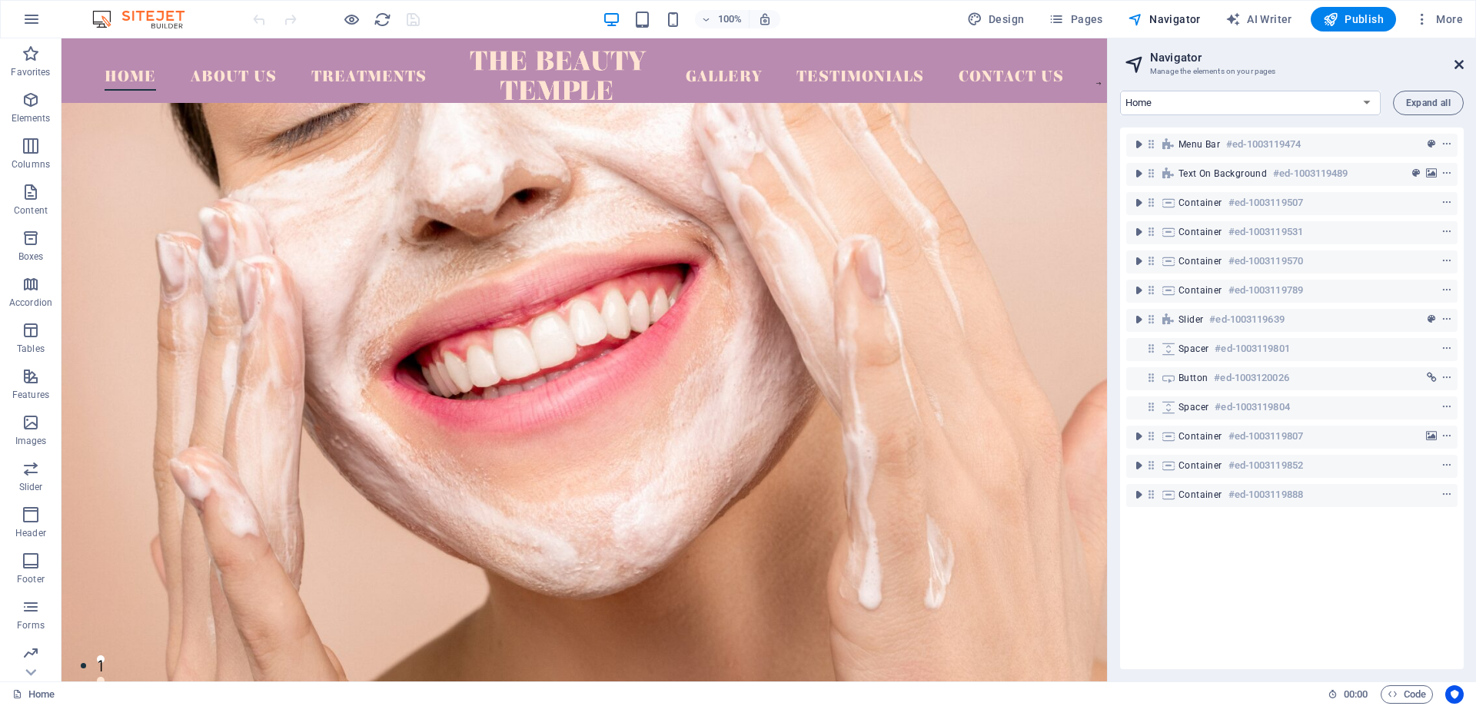
click at [1457, 65] on icon at bounding box center [1458, 64] width 9 height 12
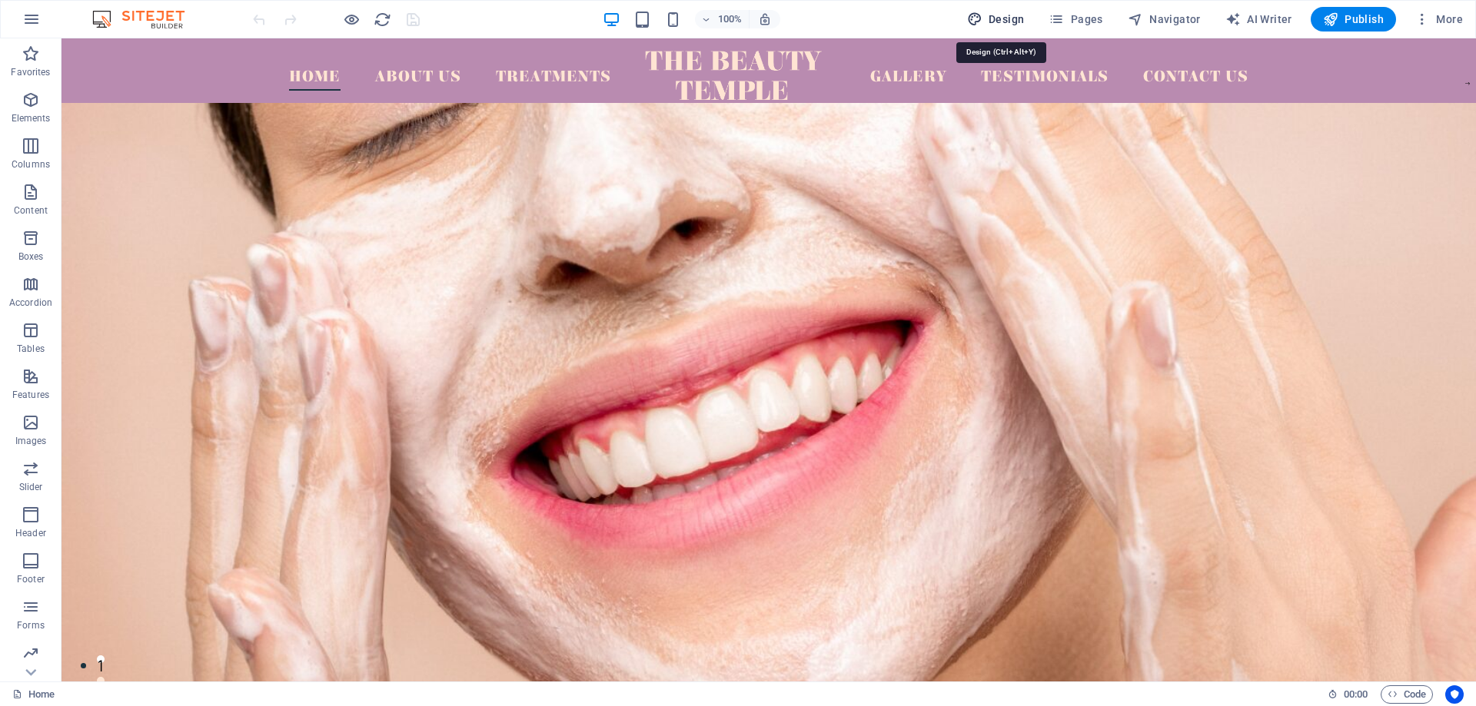
click at [1013, 14] on span "Design" at bounding box center [996, 19] width 58 height 15
select select "px"
select select "500"
select select "px"
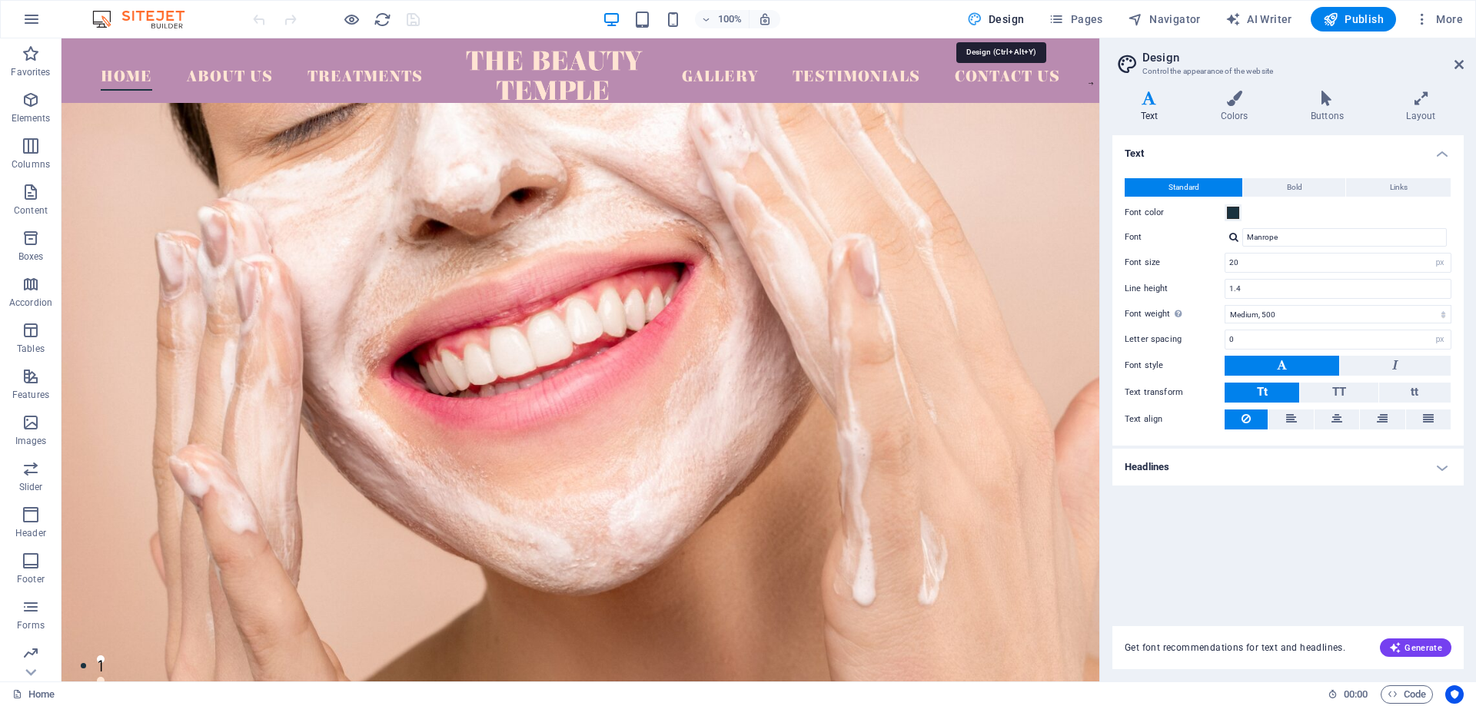
click at [1013, 14] on span "Design" at bounding box center [996, 19] width 58 height 15
click at [1457, 64] on icon at bounding box center [1458, 64] width 9 height 12
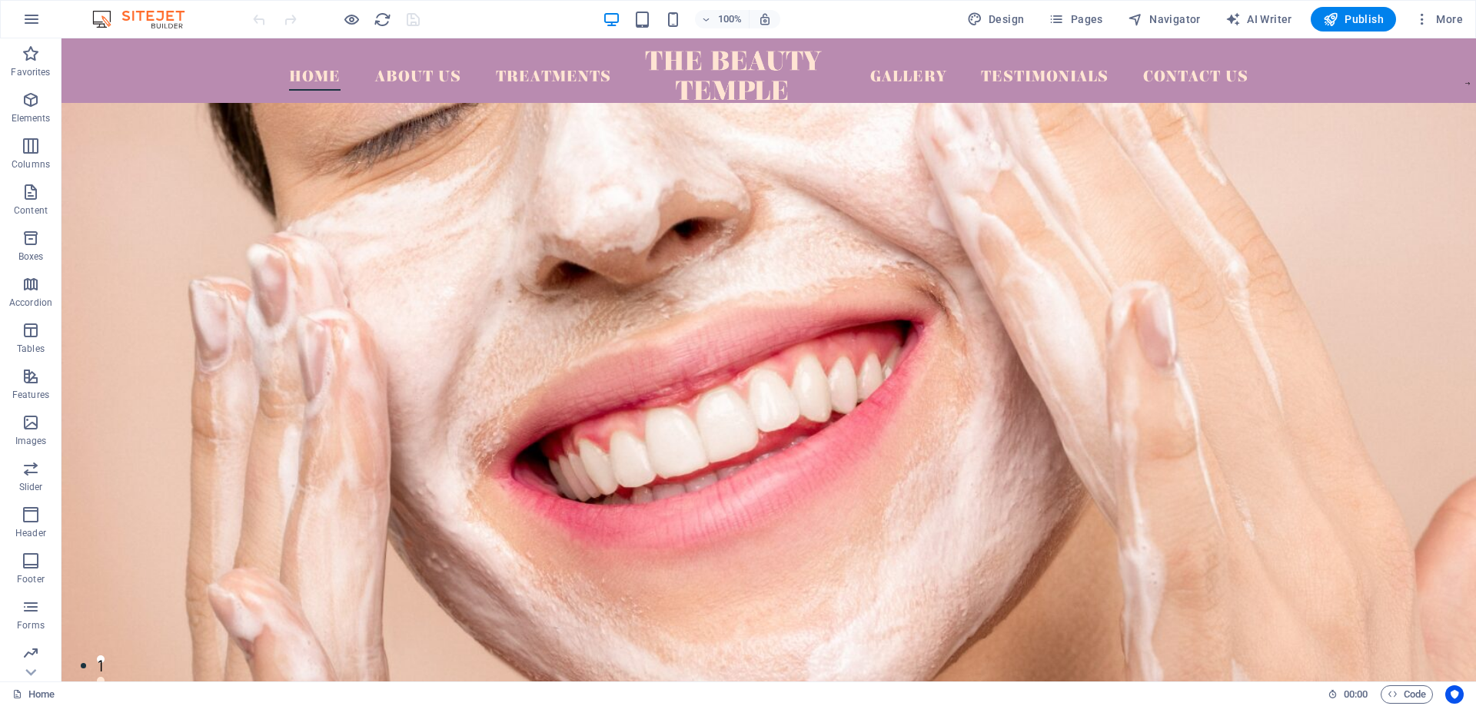
click at [139, 27] on img at bounding box center [145, 19] width 115 height 18
click at [27, 21] on icon "button" at bounding box center [31, 19] width 18 height 18
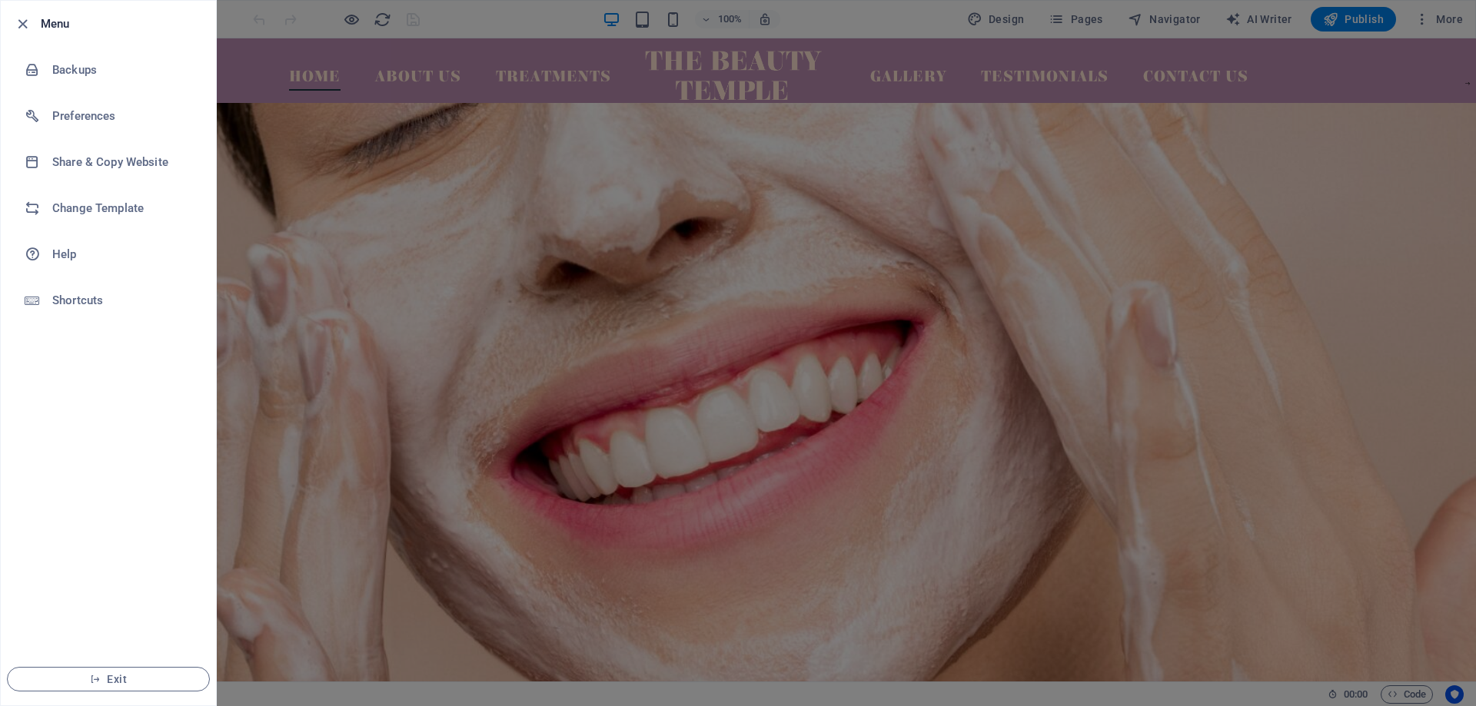
click at [284, 287] on div at bounding box center [738, 353] width 1476 height 706
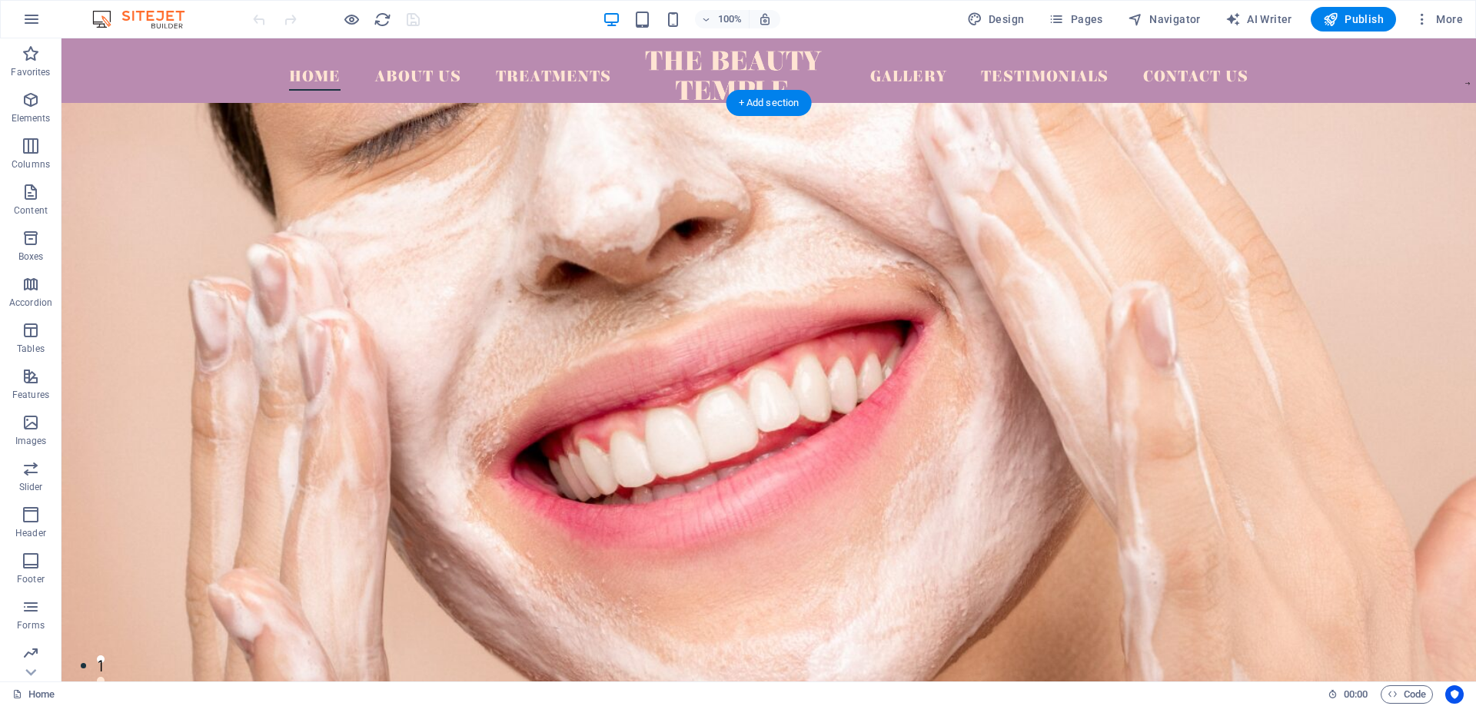
click at [740, 271] on figure at bounding box center [768, 410] width 1414 height 615
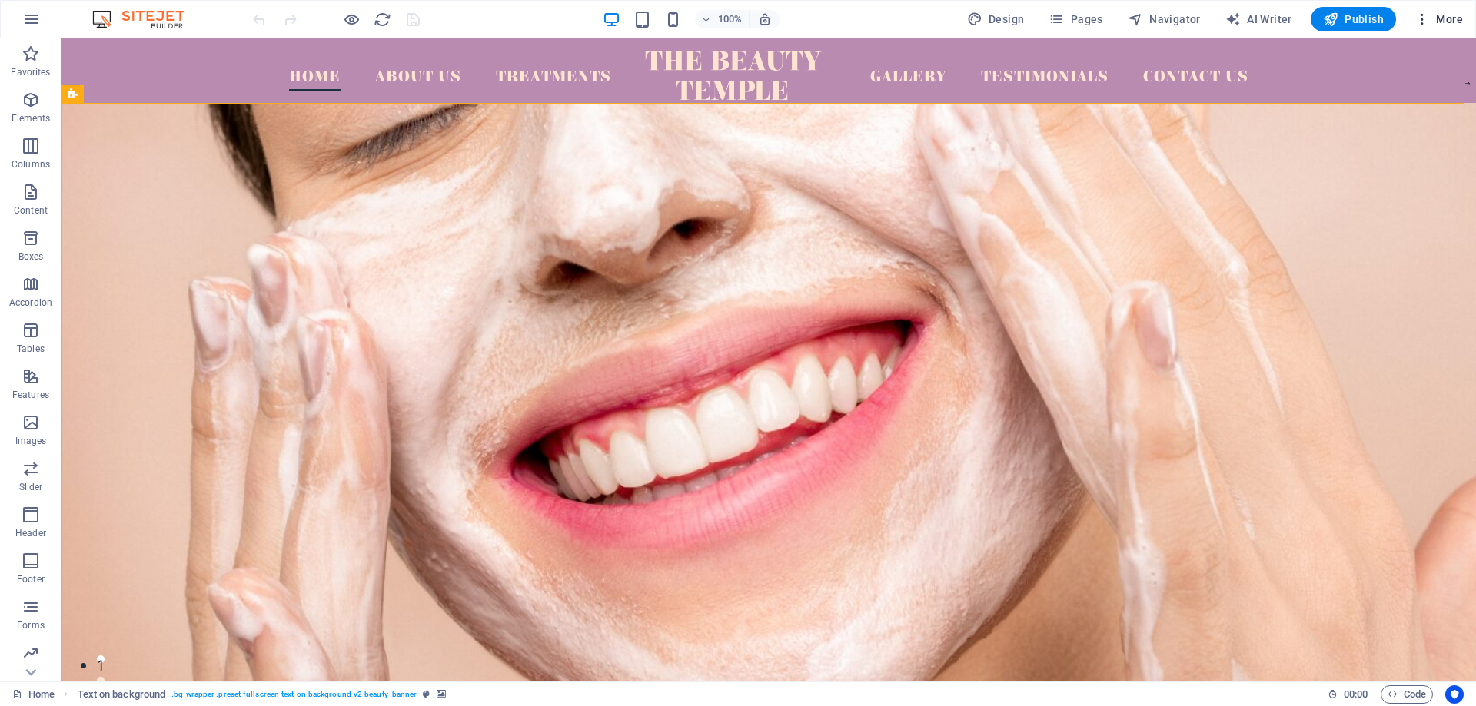
click at [1442, 18] on span "More" at bounding box center [1438, 19] width 48 height 15
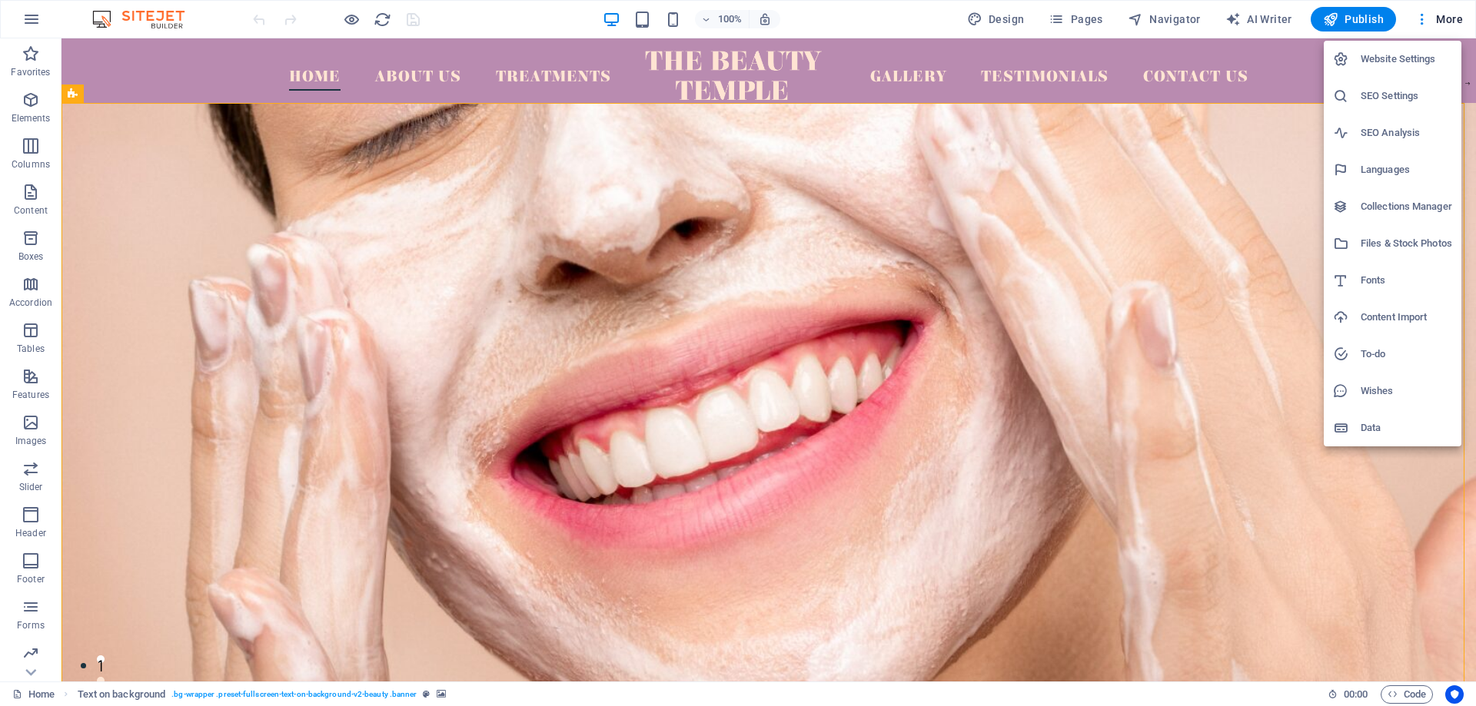
click at [898, 19] on div at bounding box center [738, 353] width 1476 height 706
